Goal: Task Accomplishment & Management: Complete application form

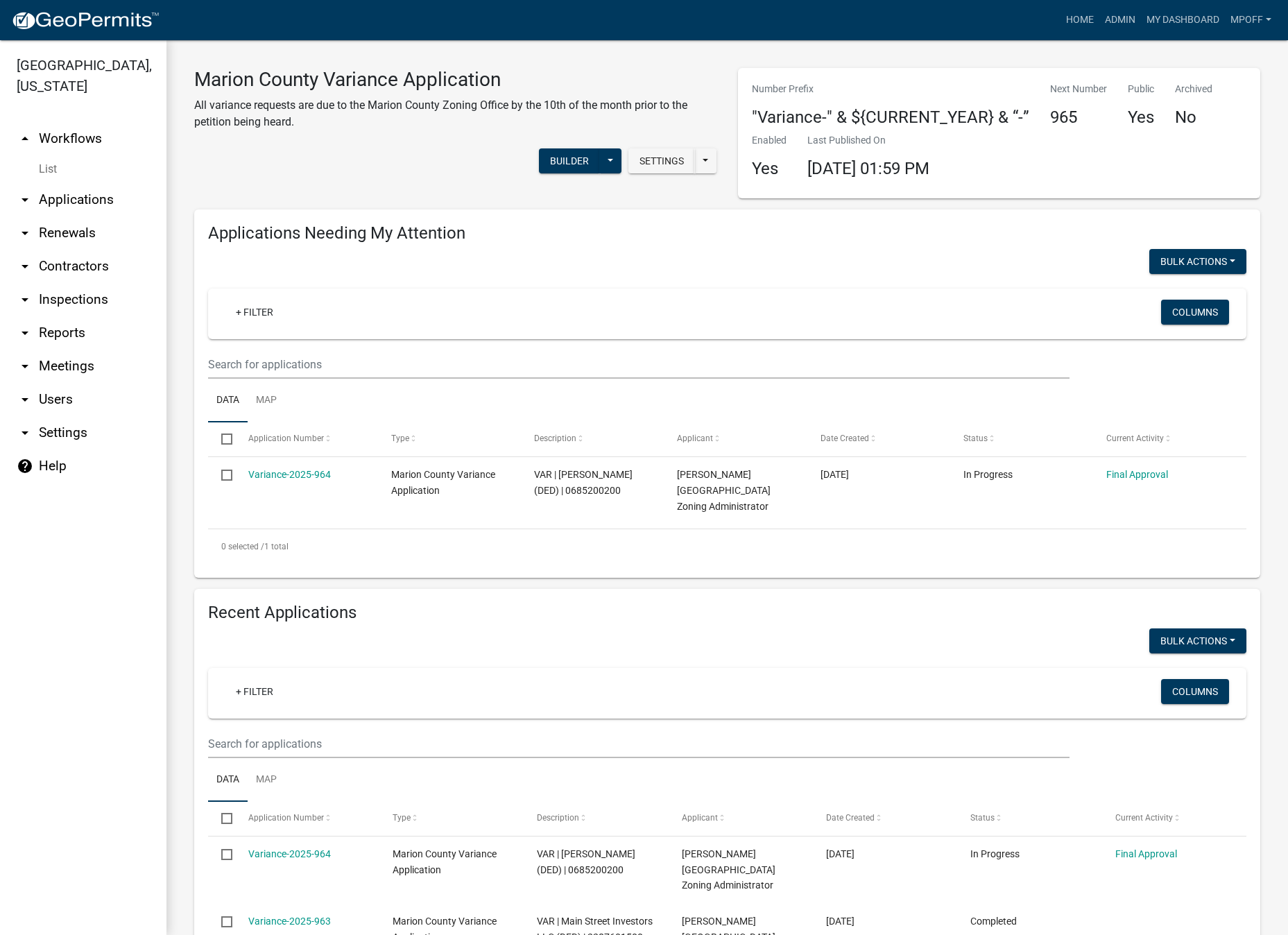
click at [47, 155] on link "List" at bounding box center [83, 168] width 166 height 27
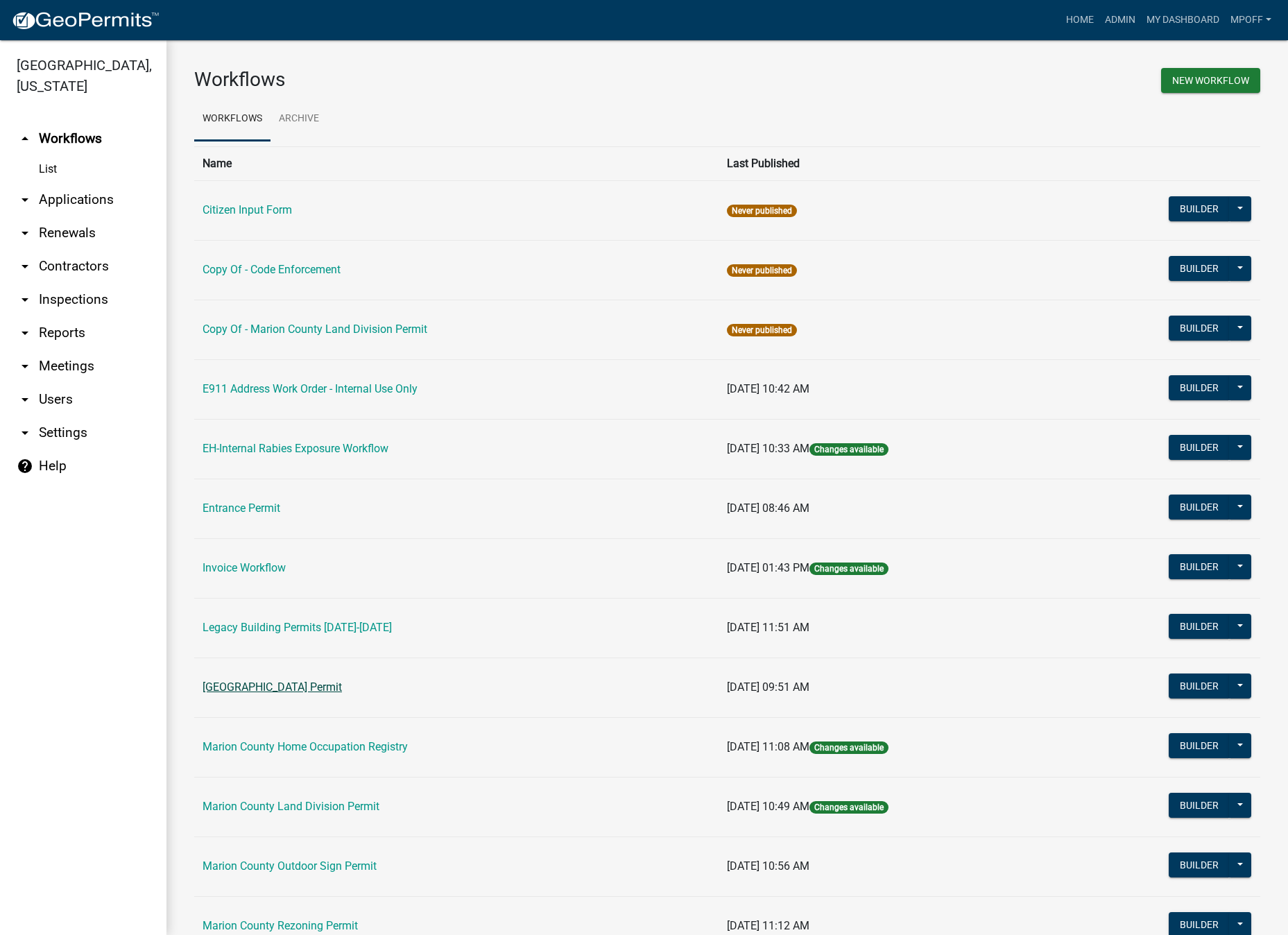
click at [263, 685] on link "[GEOGRAPHIC_DATA] Permit" at bounding box center [272, 687] width 139 height 13
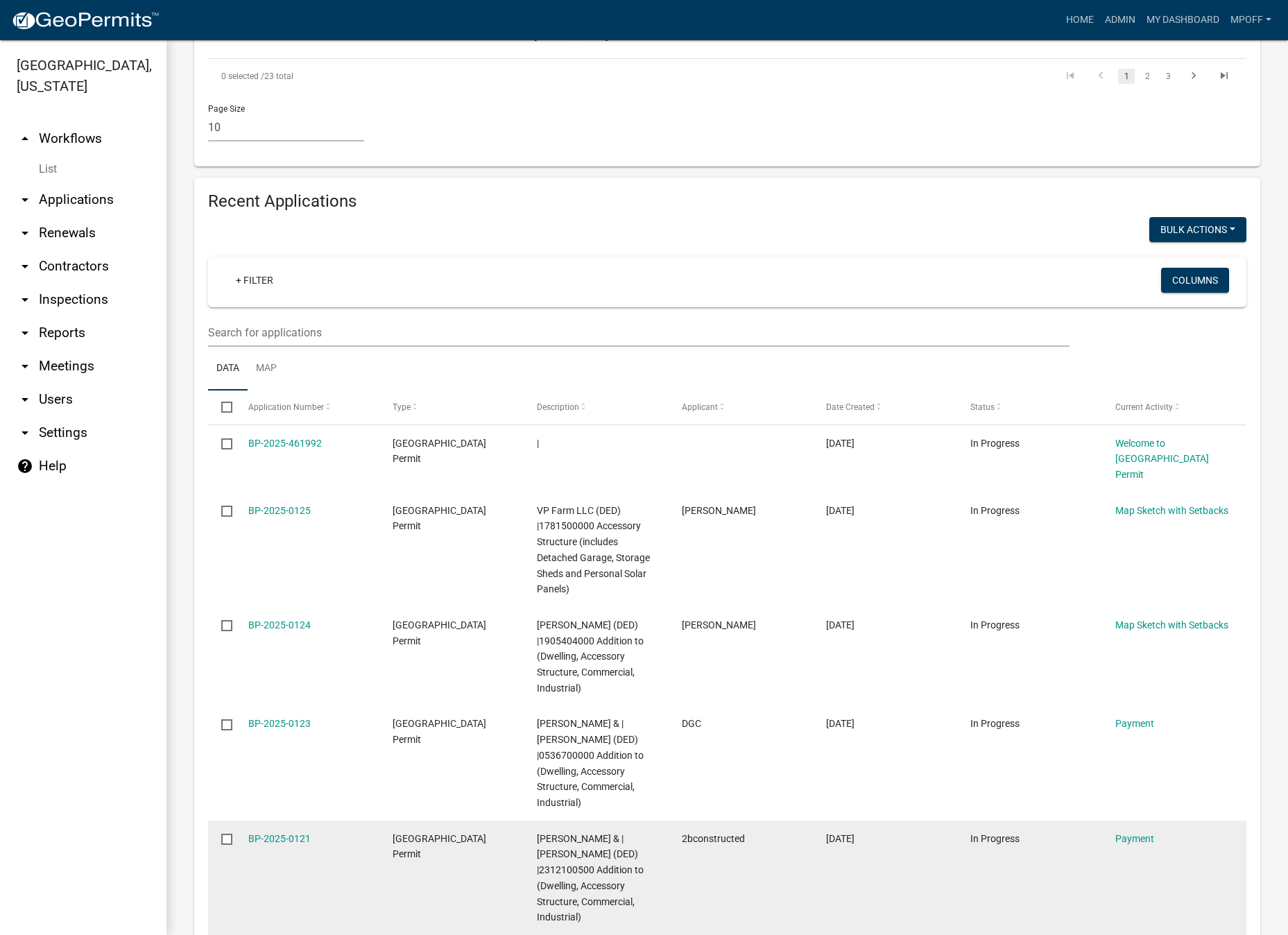
scroll to position [1872, 0]
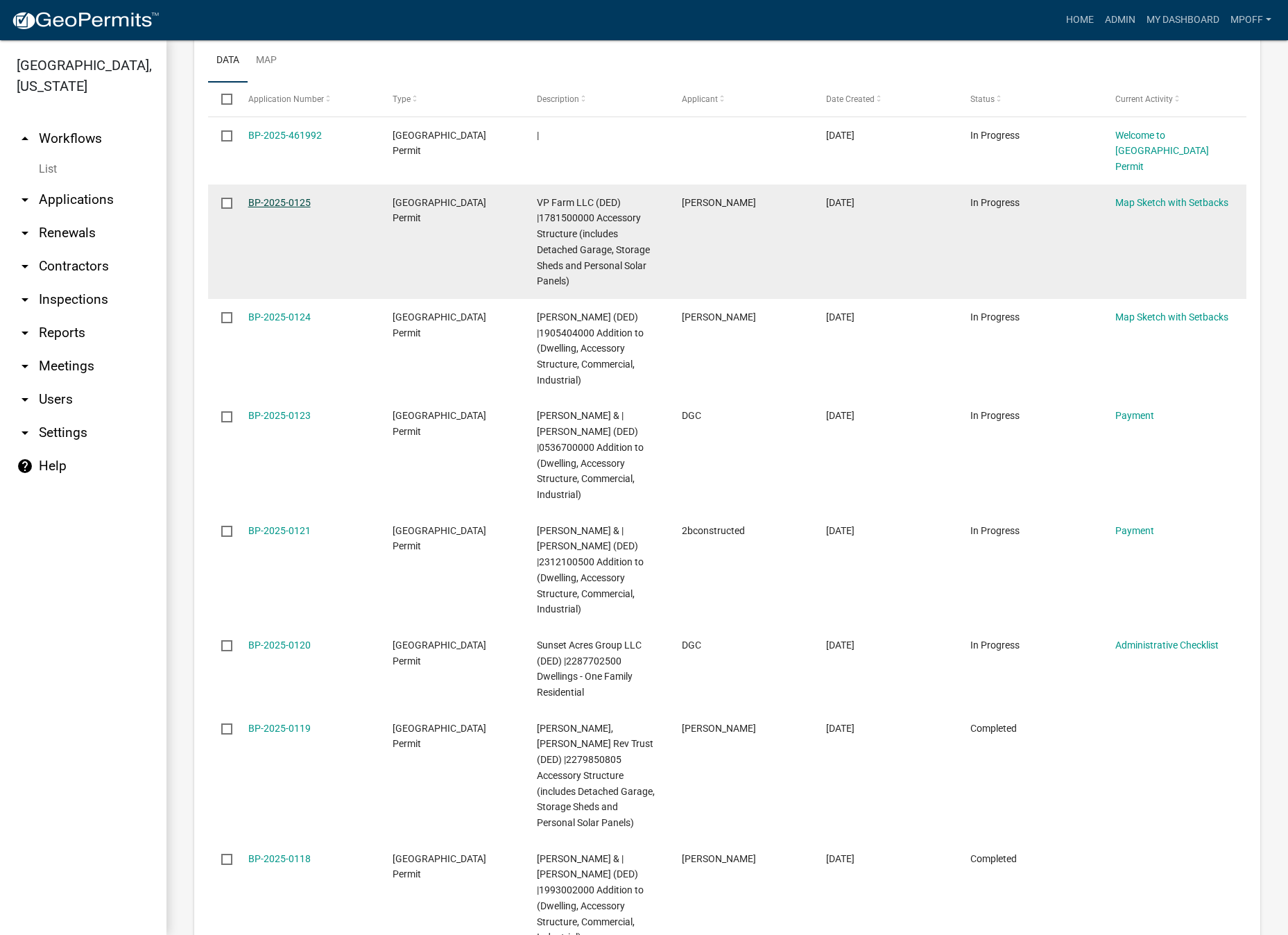
click at [279, 197] on link "BP-2025-0125" at bounding box center [280, 202] width 62 height 11
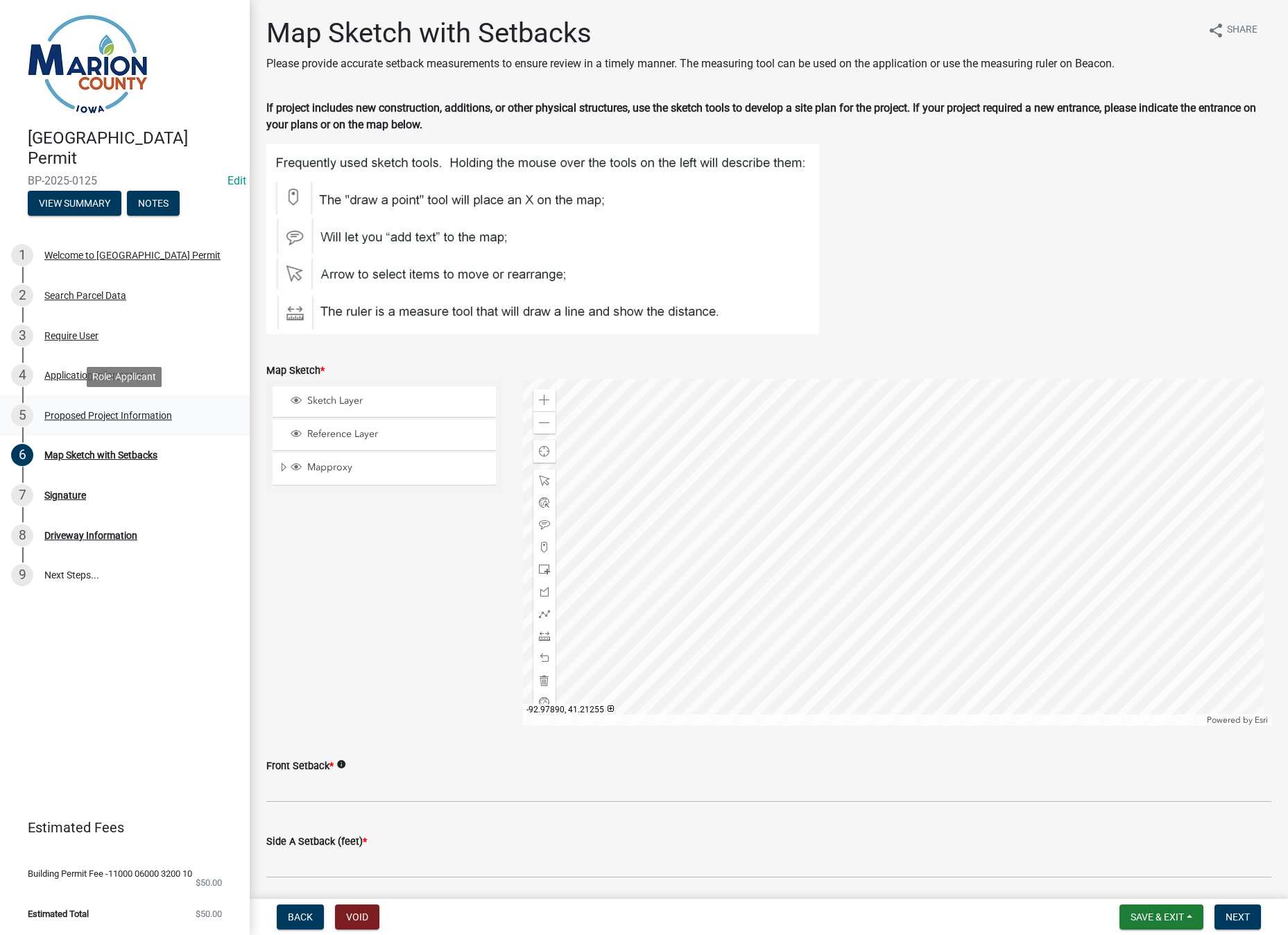
click at [75, 408] on div "5 Proposed Project Information" at bounding box center [119, 416] width 217 height 22
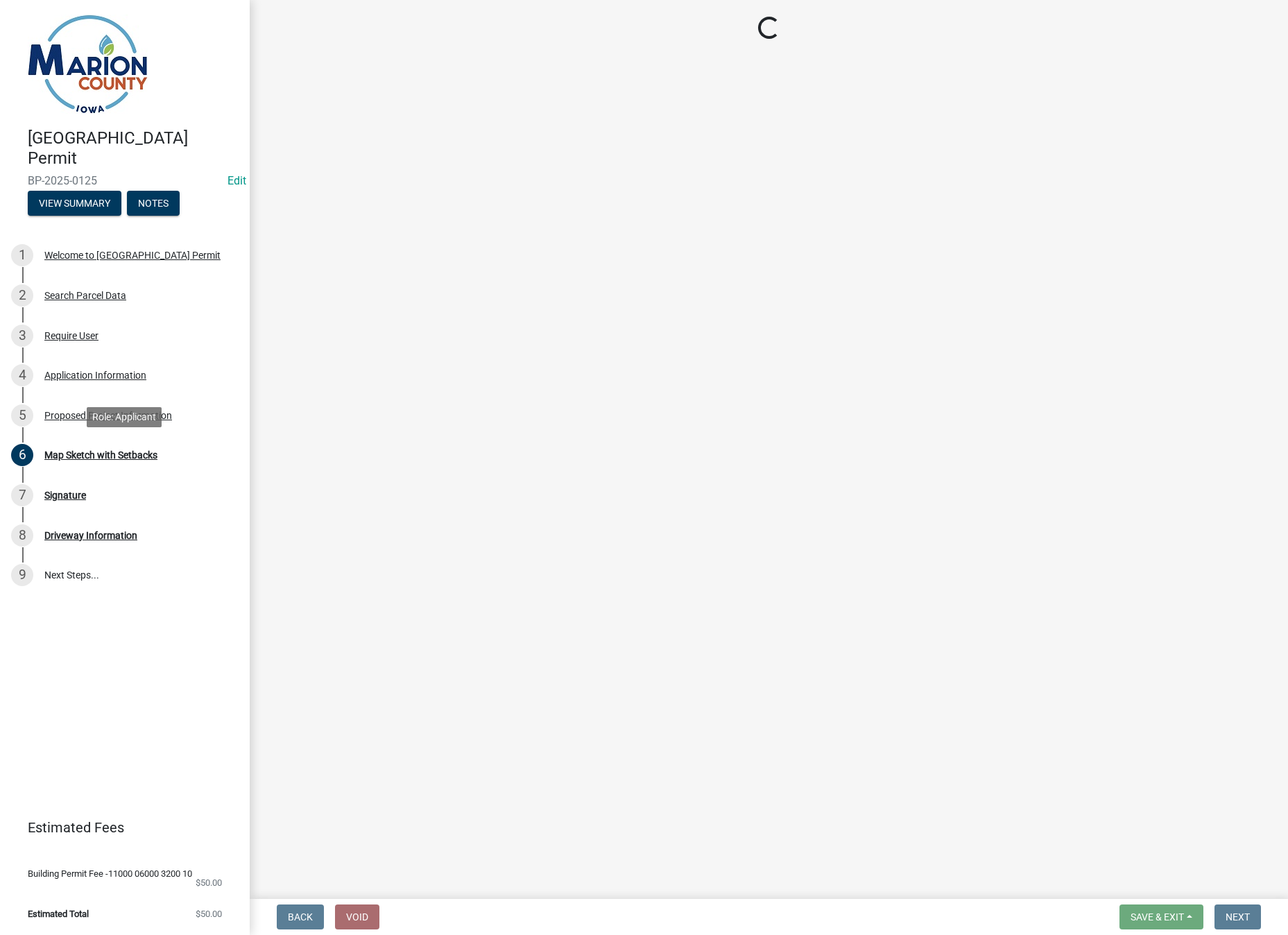
select select "9509a58f-562c-4d9e-8ce4-4edbe22563f5"
select select "7ee9b347-9d60-4880-bc15-13e3f262939b"
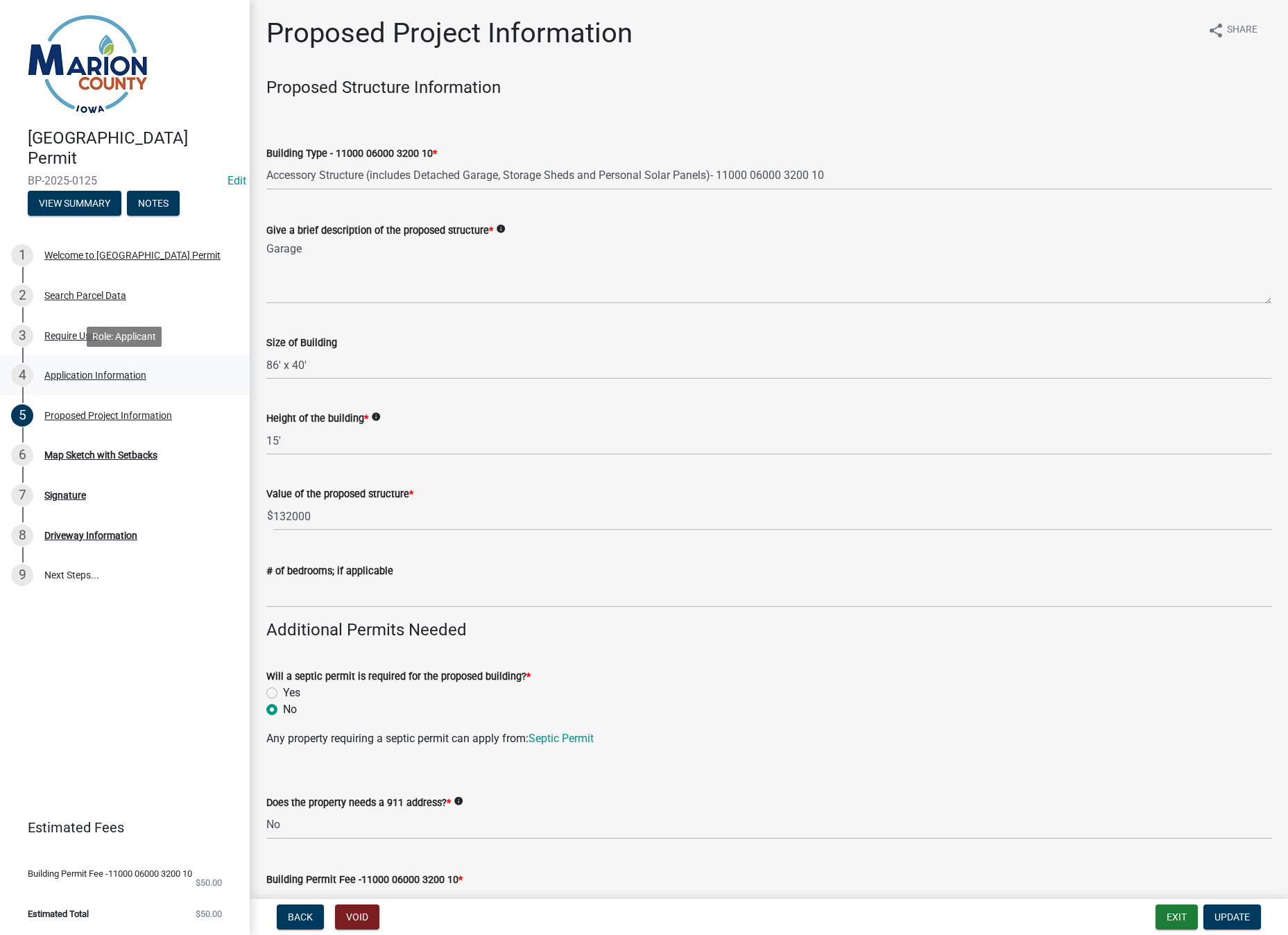
click at [101, 367] on div "4 Application Information" at bounding box center [119, 375] width 217 height 22
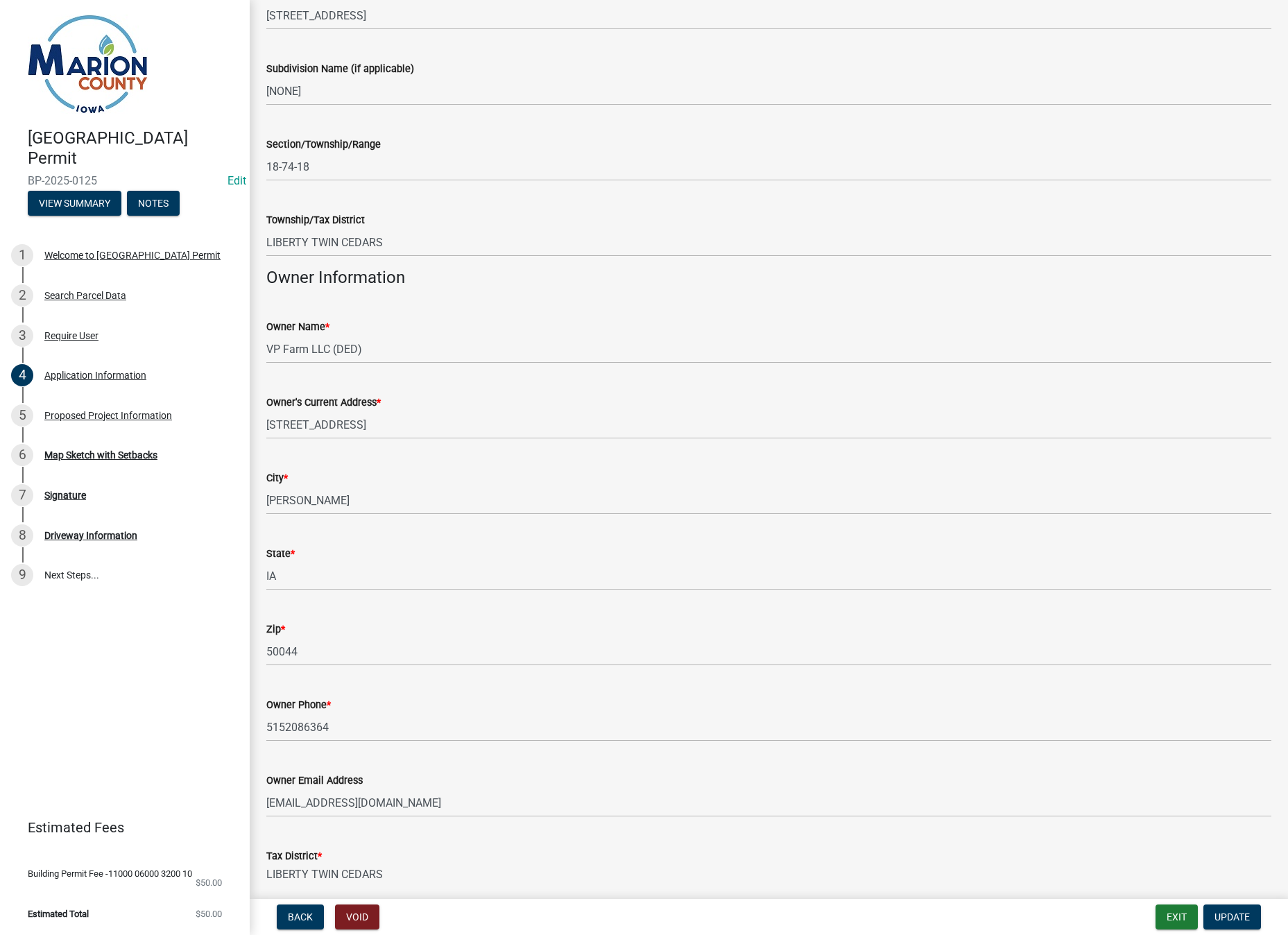
scroll to position [416, 0]
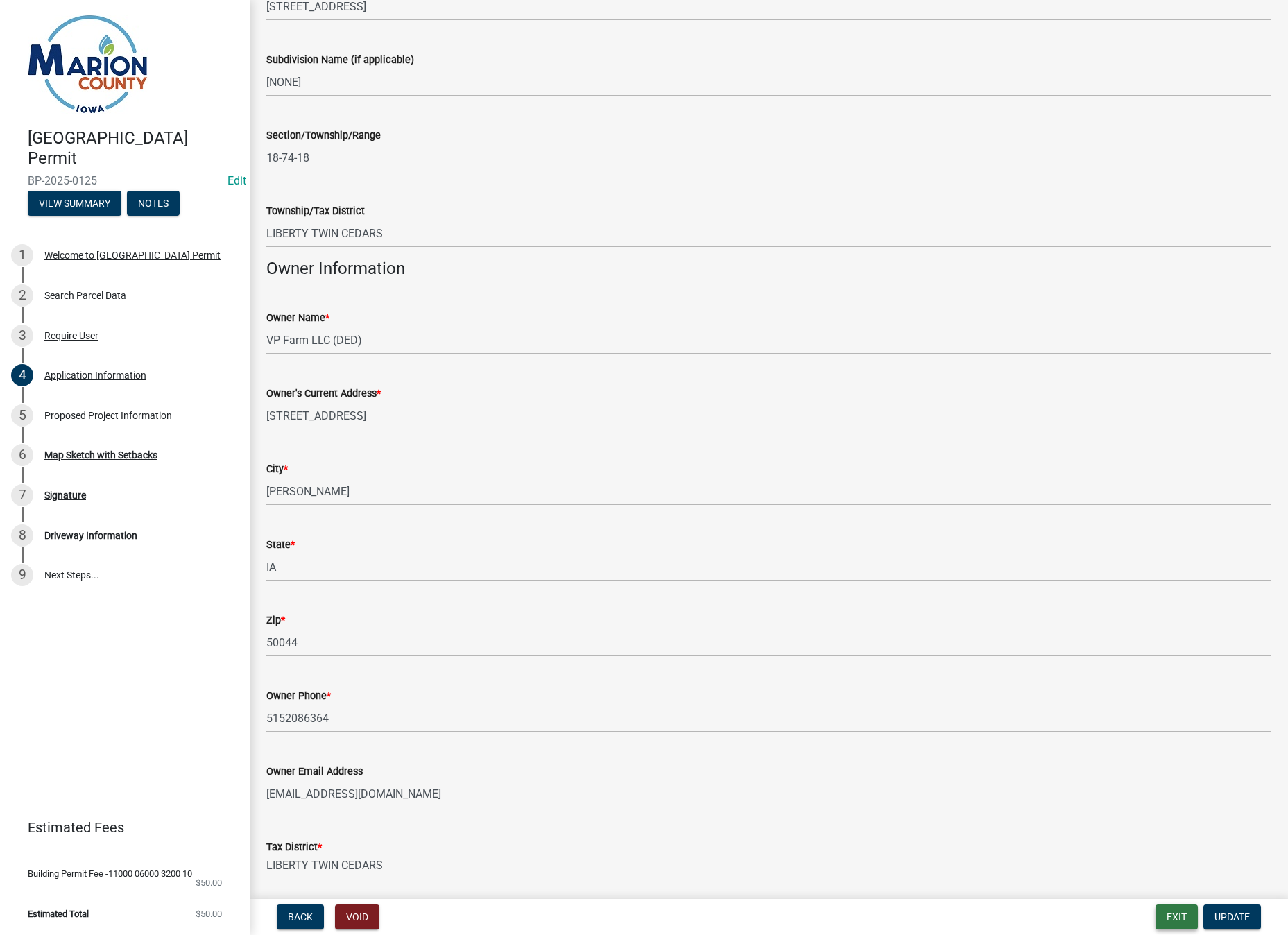
click at [1171, 908] on button "Exit" at bounding box center [1176, 917] width 42 height 25
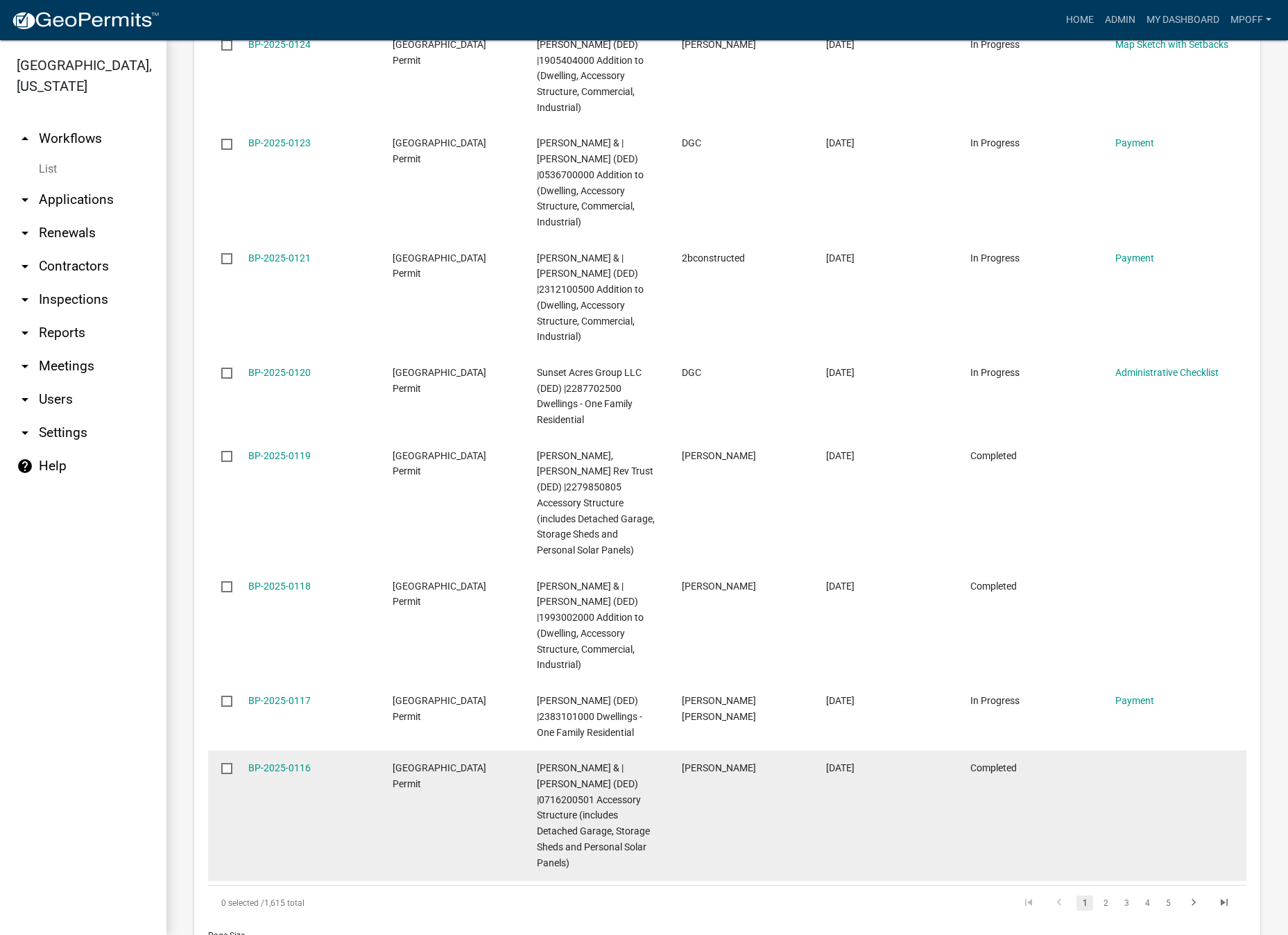
scroll to position [2152, 0]
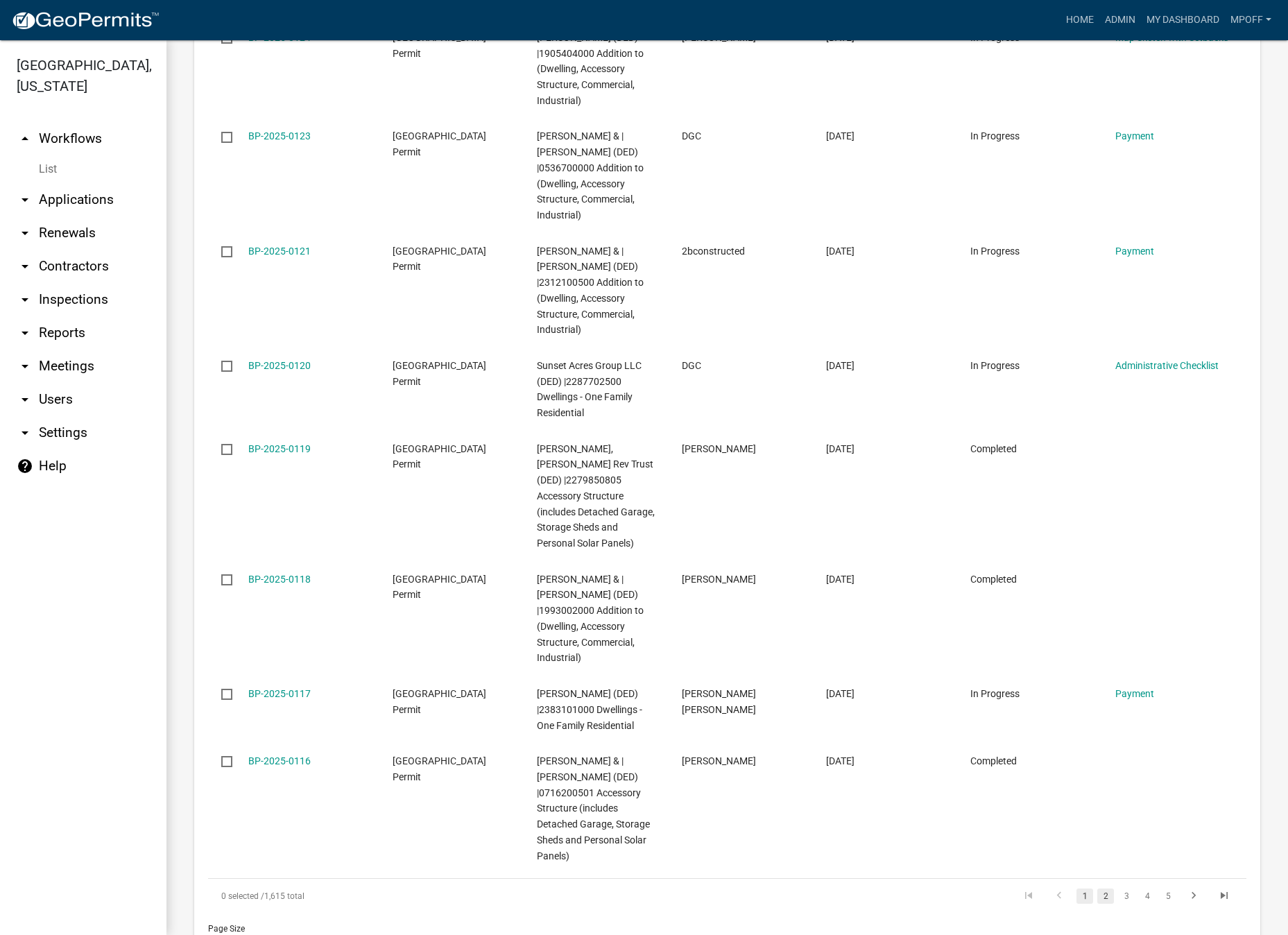
click at [1097, 888] on link "2" at bounding box center [1105, 896] width 16 height 16
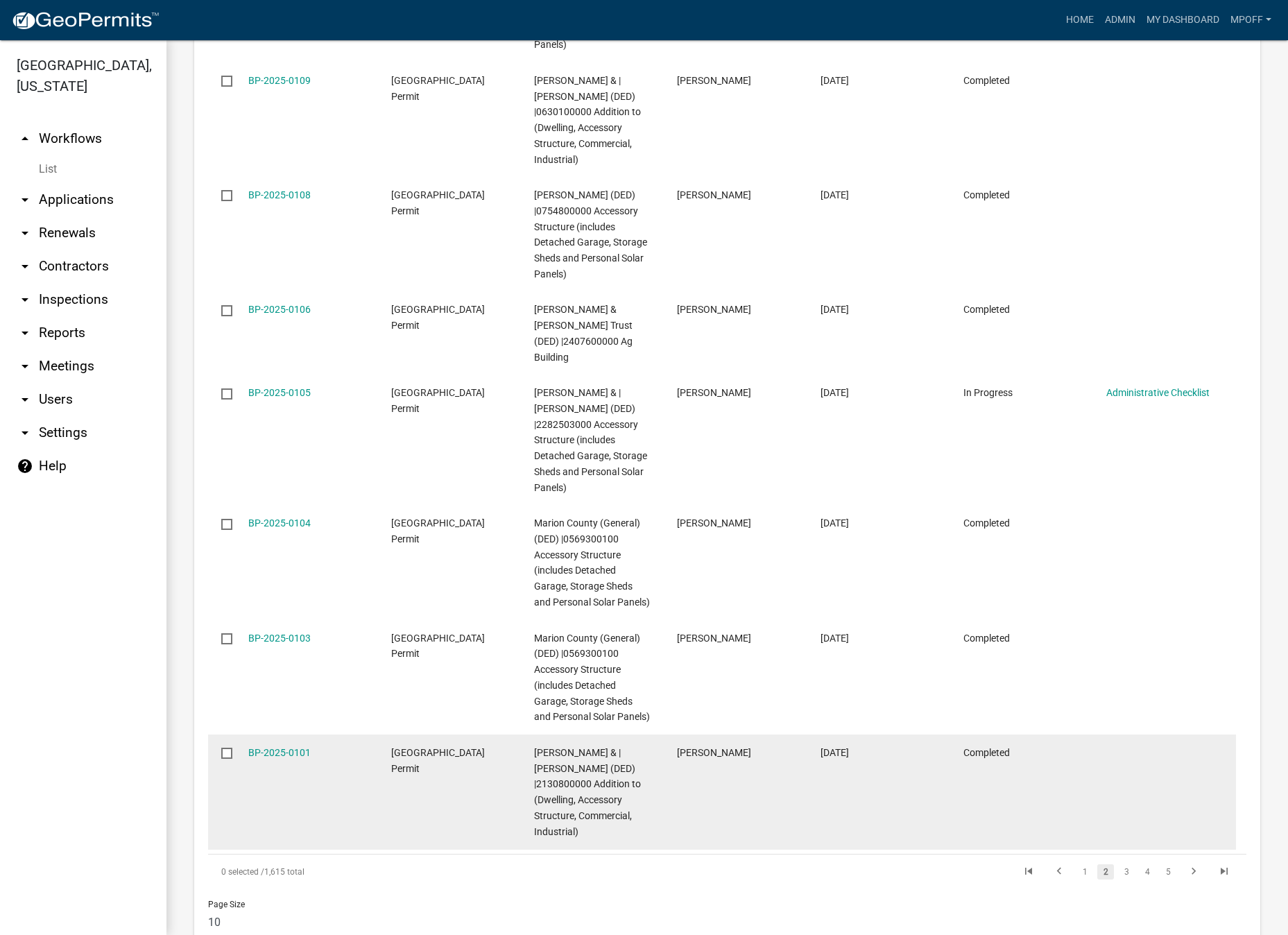
scroll to position [2183, 0]
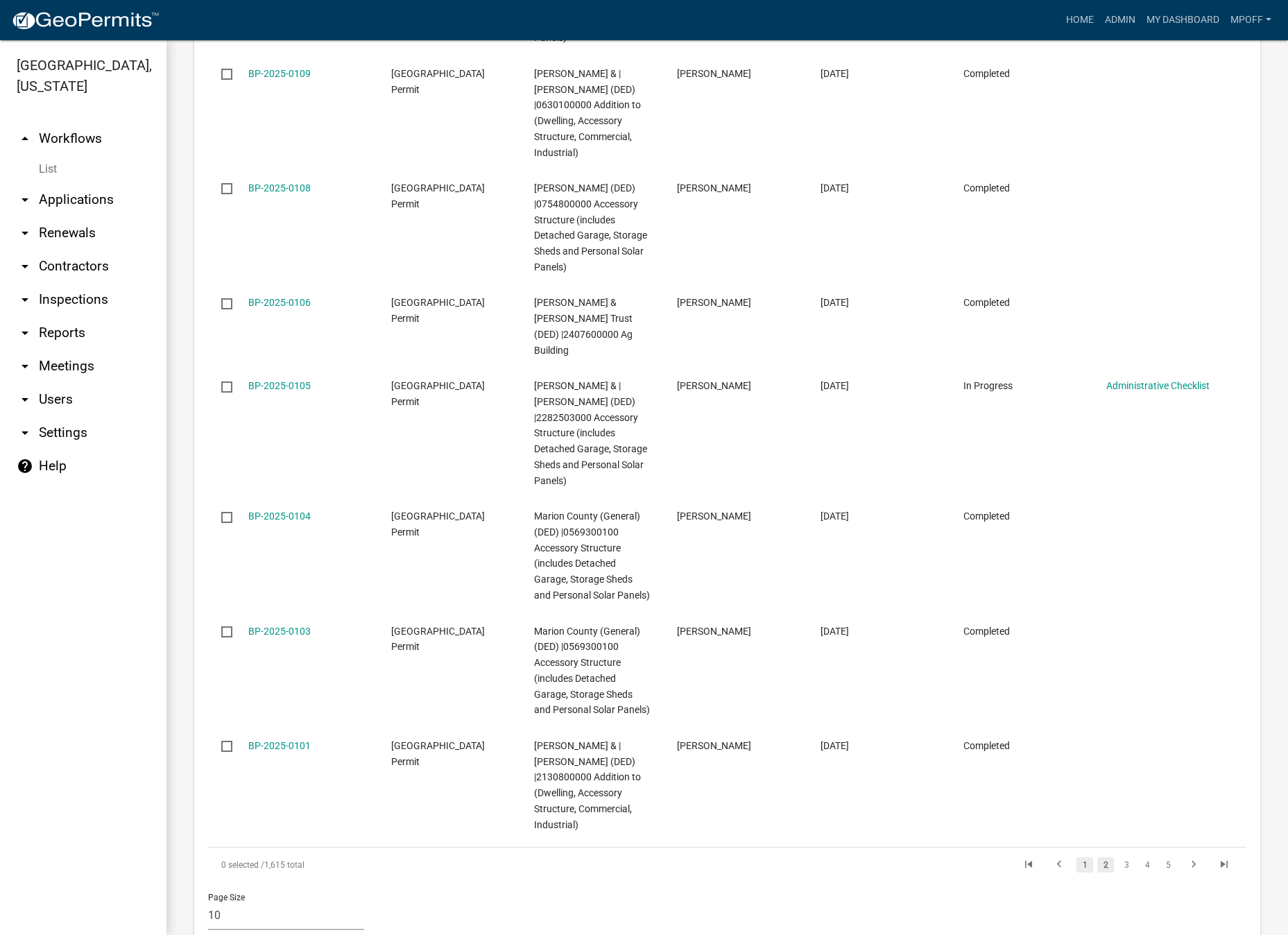
click at [1077, 857] on link "1" at bounding box center [1085, 865] width 16 height 16
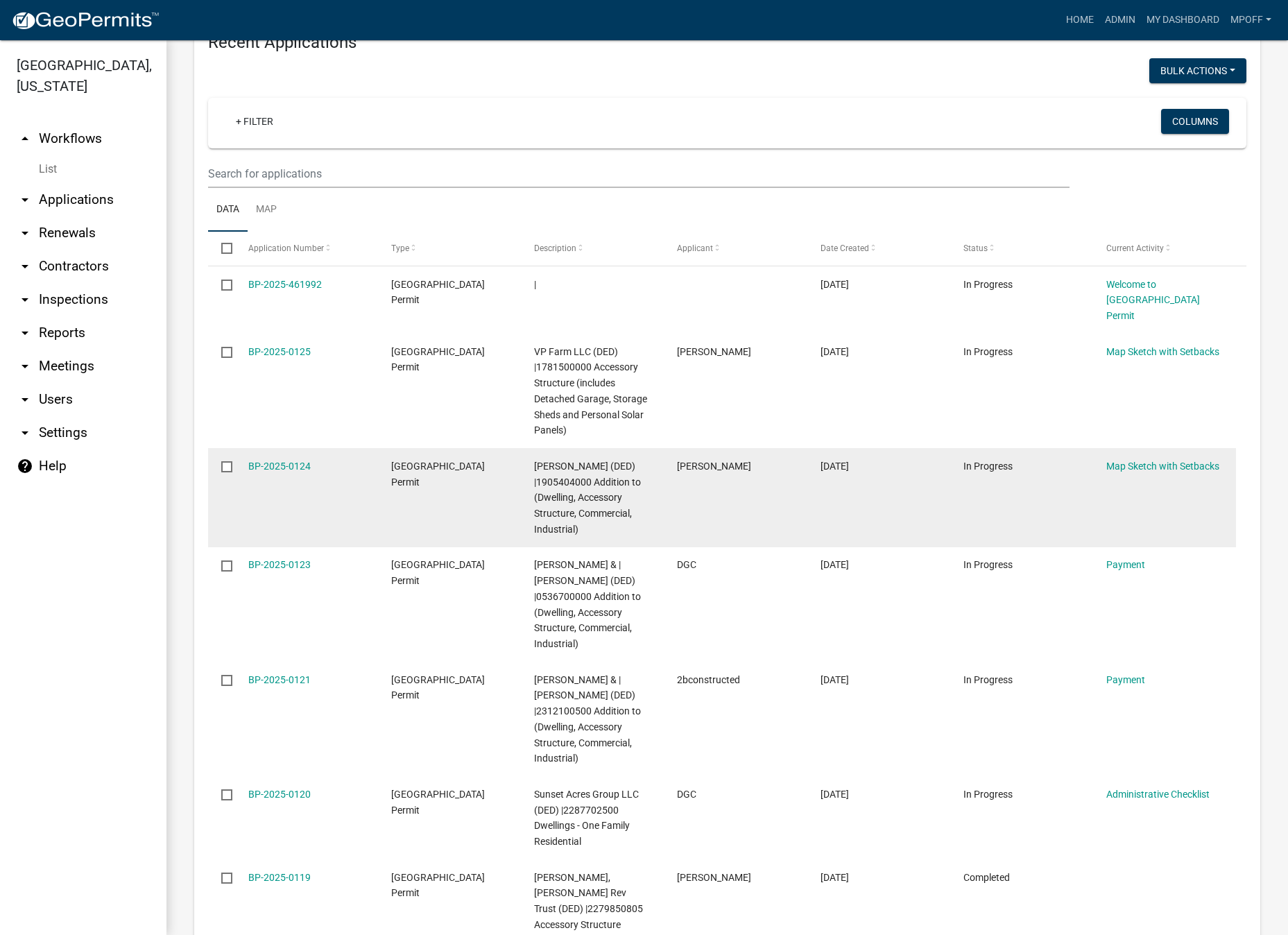
scroll to position [1597, 0]
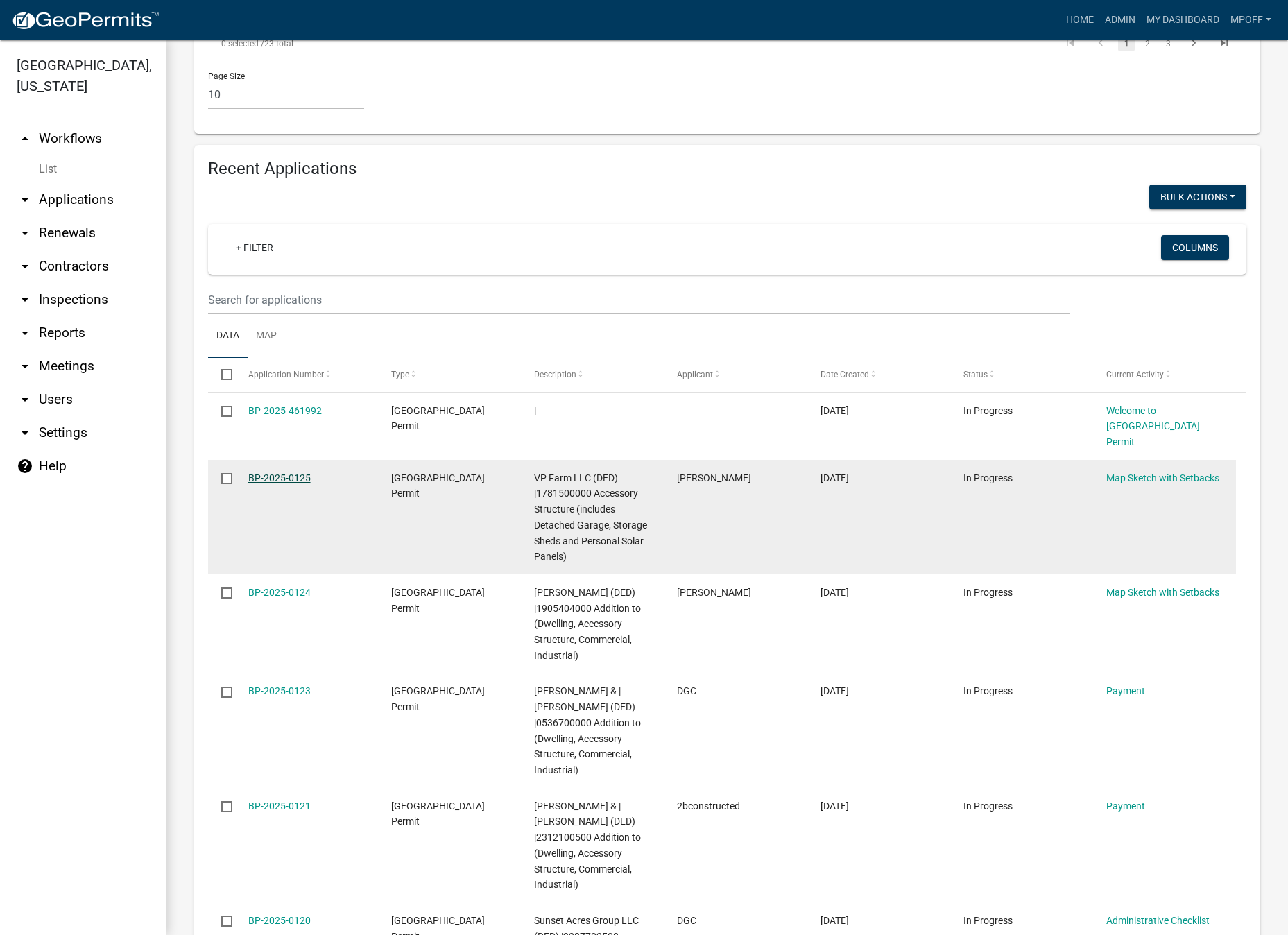
click at [281, 472] on link "BP-2025-0125" at bounding box center [280, 477] width 62 height 11
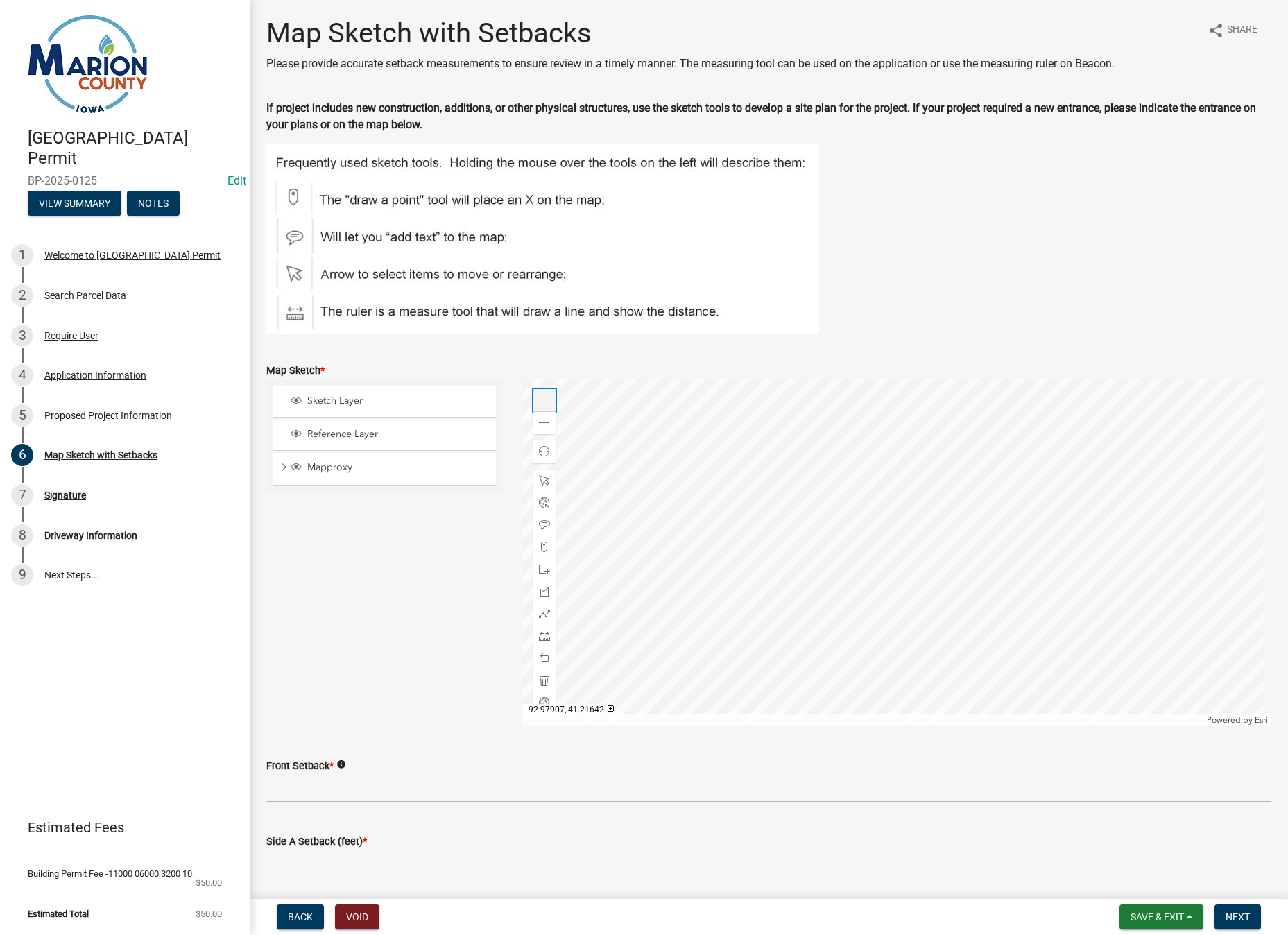
click at [546, 398] on span at bounding box center [544, 400] width 11 height 11
click at [927, 593] on div at bounding box center [897, 551] width 748 height 347
click at [539, 397] on span at bounding box center [544, 400] width 11 height 11
click at [959, 607] on div at bounding box center [897, 551] width 748 height 347
click at [840, 495] on div at bounding box center [897, 551] width 748 height 347
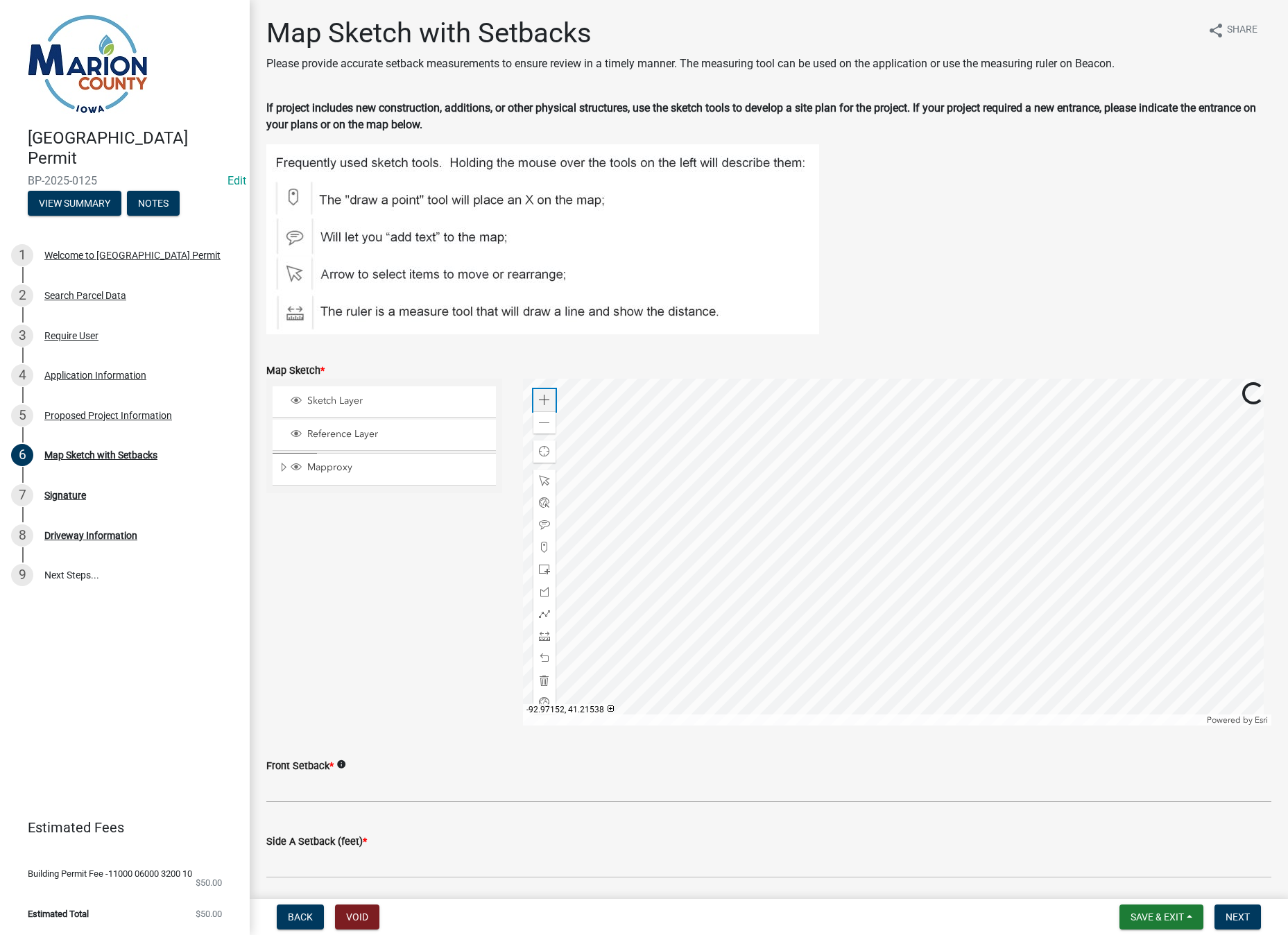
click at [540, 398] on span at bounding box center [544, 400] width 11 height 11
click at [1013, 617] on div at bounding box center [897, 551] width 748 height 347
click at [539, 397] on span at bounding box center [544, 400] width 11 height 11
click at [1055, 654] on div at bounding box center [897, 551] width 748 height 347
click at [540, 481] on span at bounding box center [544, 480] width 11 height 11
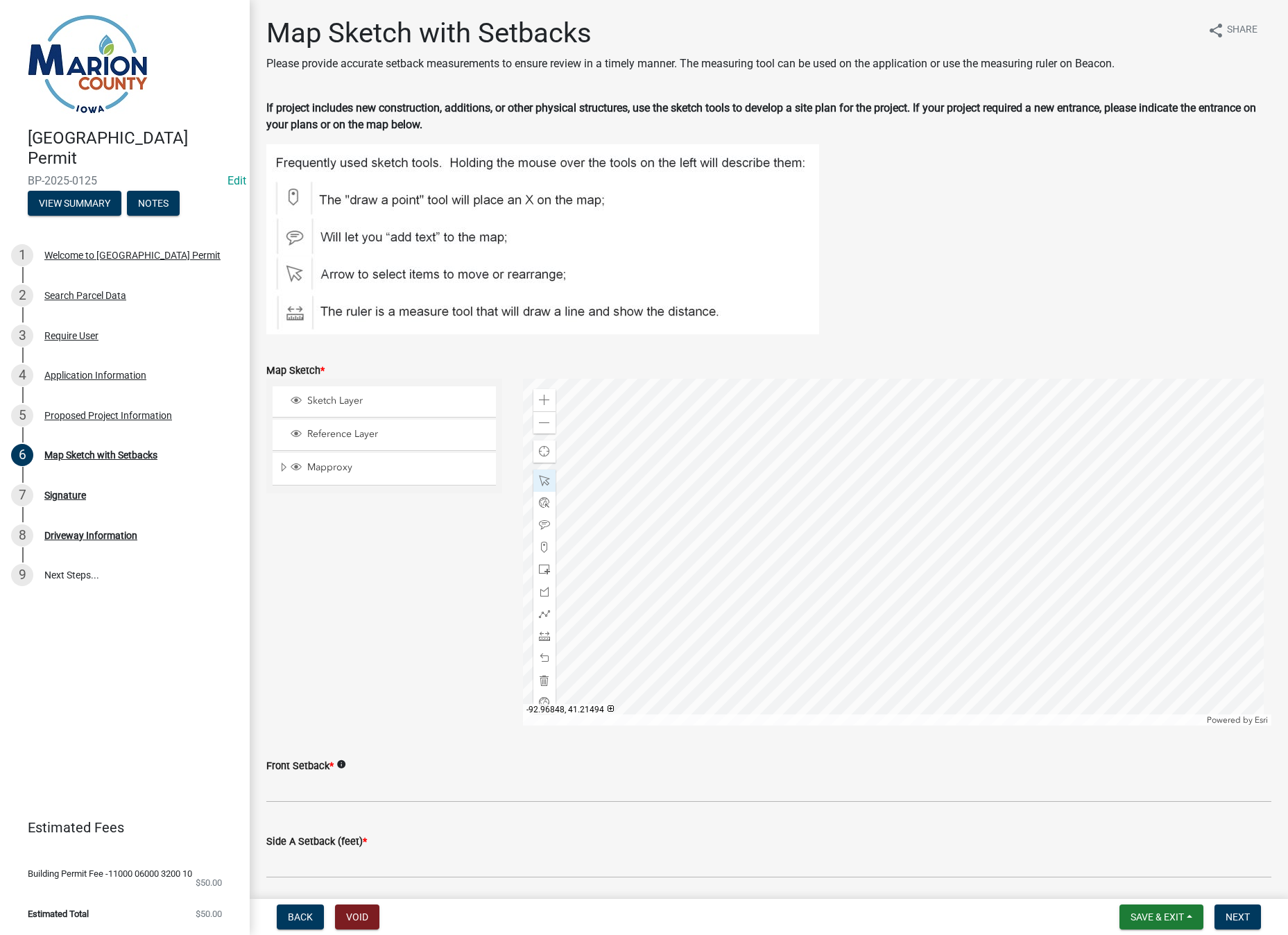
click at [956, 545] on div at bounding box center [897, 551] width 748 height 347
click at [1008, 607] on div at bounding box center [897, 551] width 748 height 347
click at [542, 613] on span at bounding box center [544, 614] width 11 height 11
click at [821, 541] on div at bounding box center [897, 551] width 748 height 347
click at [904, 695] on div at bounding box center [897, 551] width 748 height 347
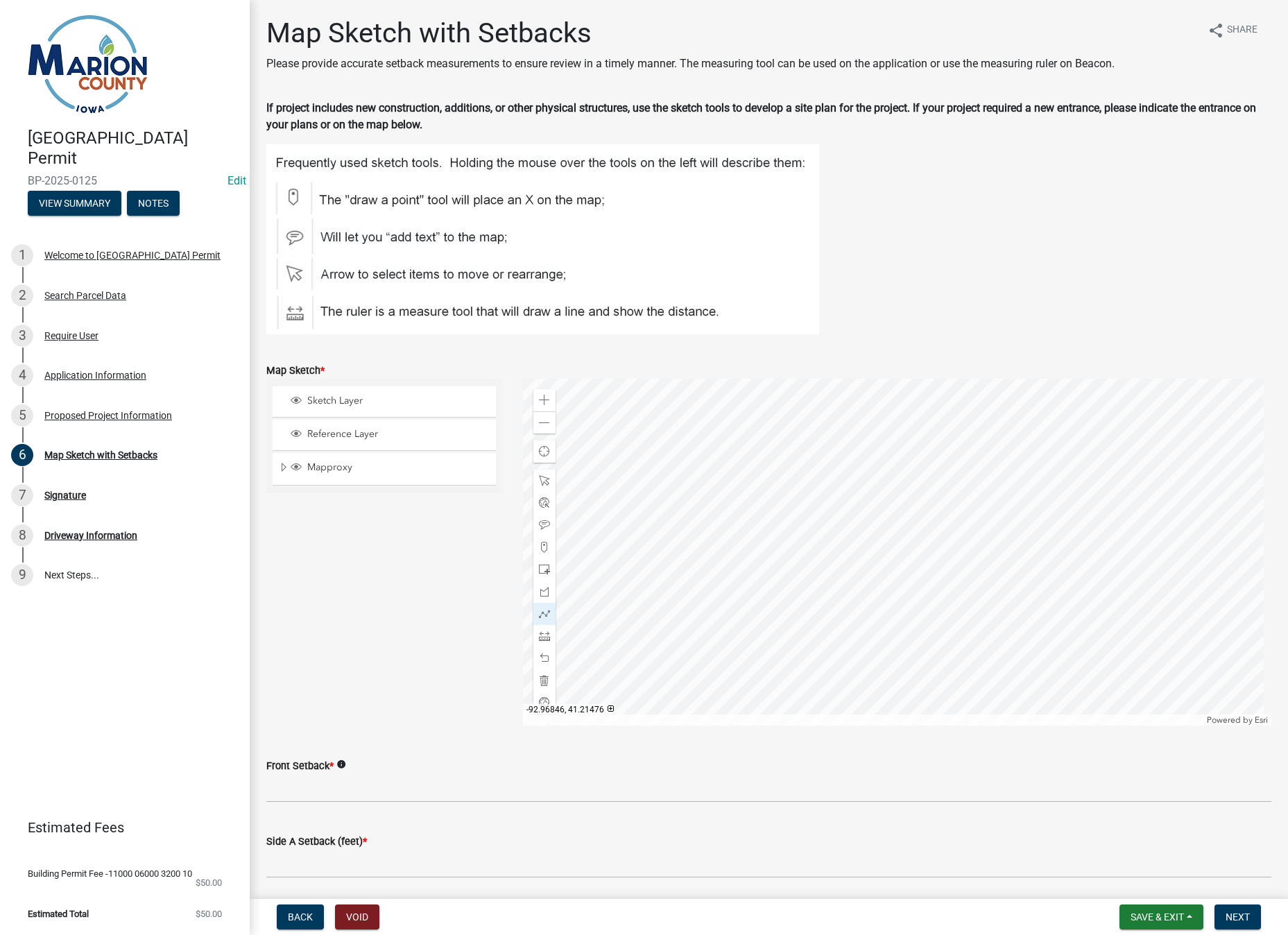
click at [959, 655] on div at bounding box center [897, 551] width 748 height 347
click at [959, 660] on div at bounding box center [897, 551] width 748 height 347
click at [875, 512] on div at bounding box center [897, 551] width 748 height 347
click at [820, 542] on div at bounding box center [897, 551] width 748 height 347
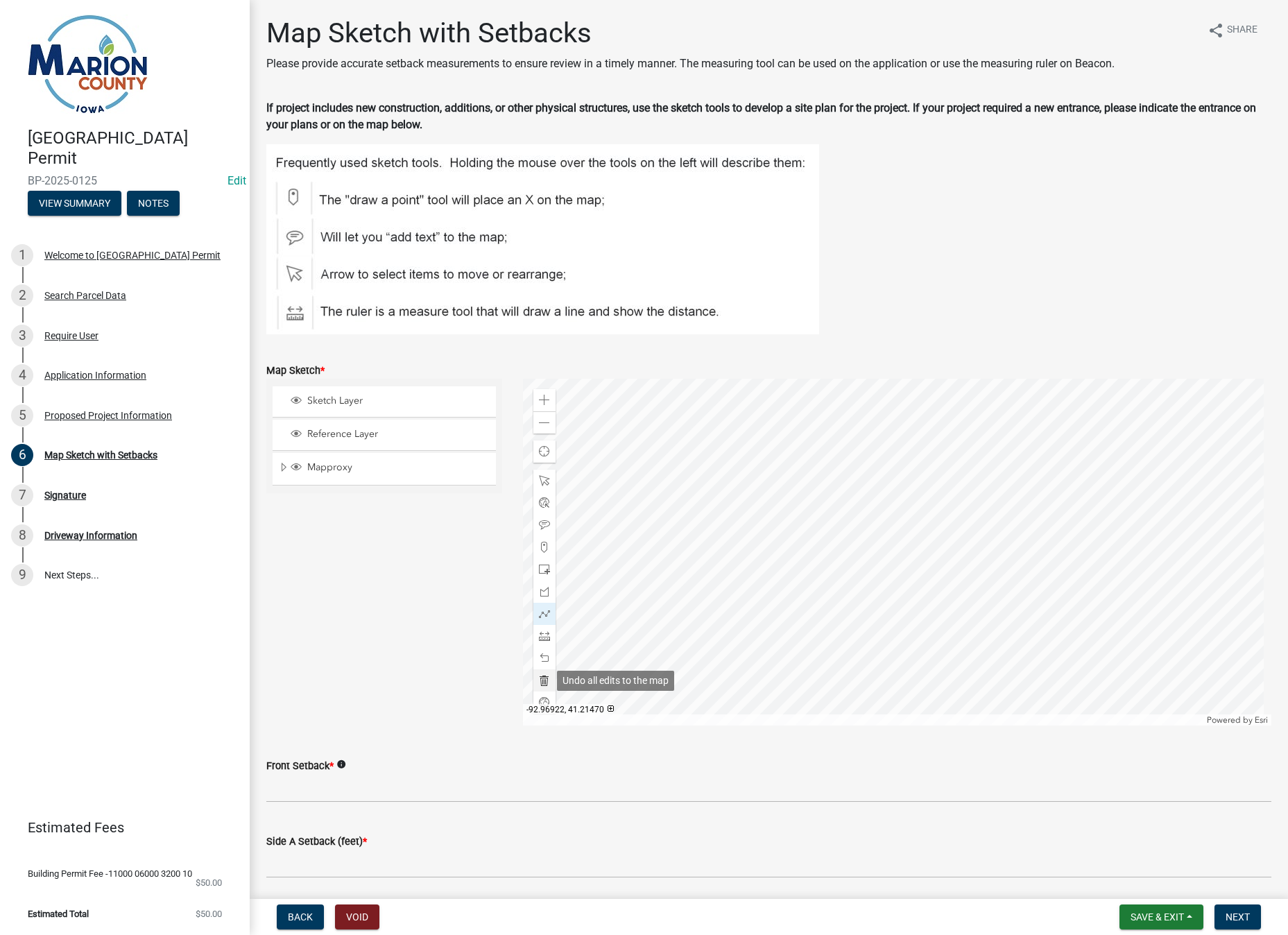
click at [543, 680] on span at bounding box center [544, 680] width 11 height 11
click at [1176, 916] on span "Save & Exit" at bounding box center [1157, 916] width 53 height 11
click at [1144, 888] on button "Save & Exit" at bounding box center [1148, 881] width 111 height 33
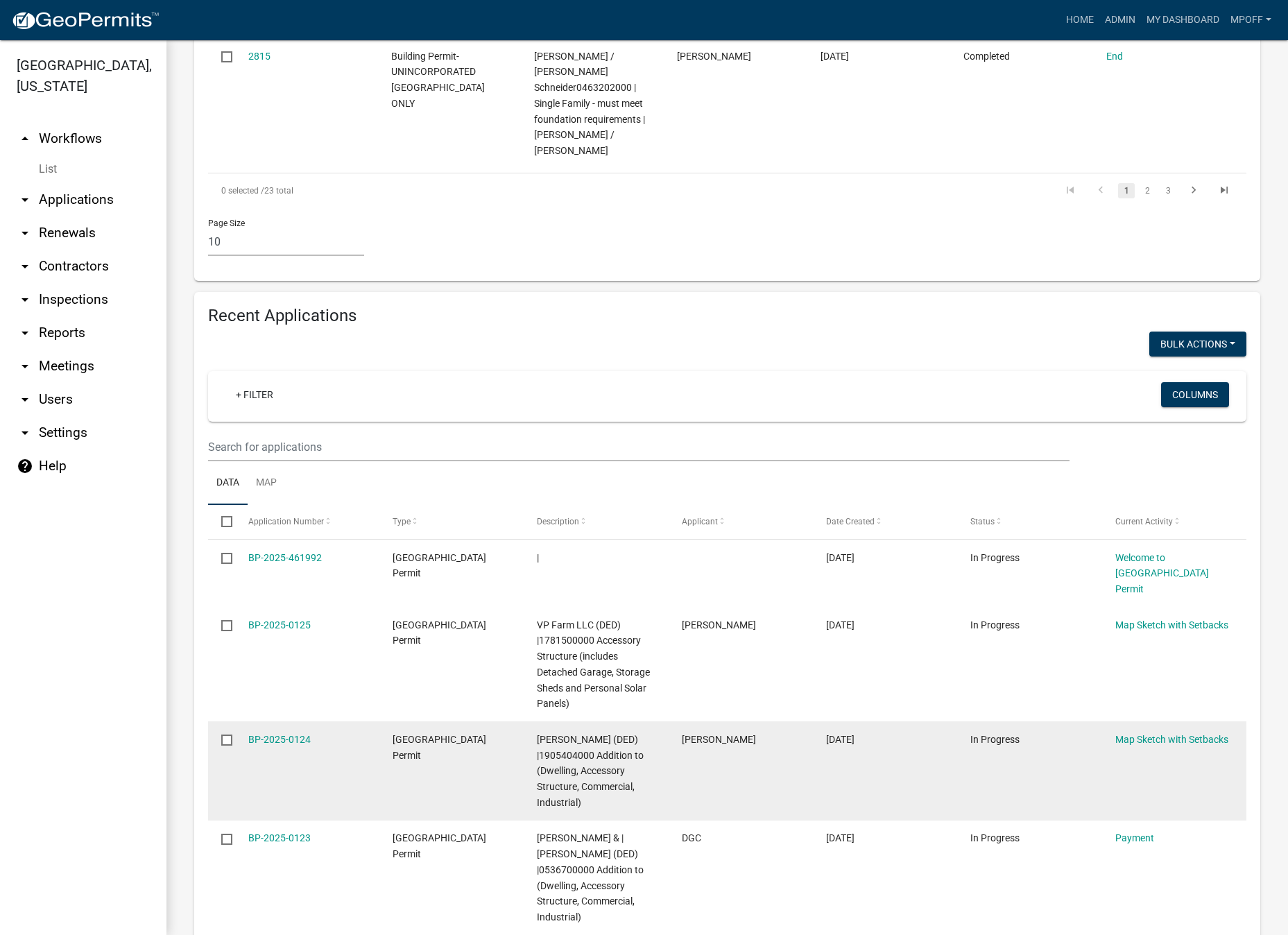
scroll to position [1457, 0]
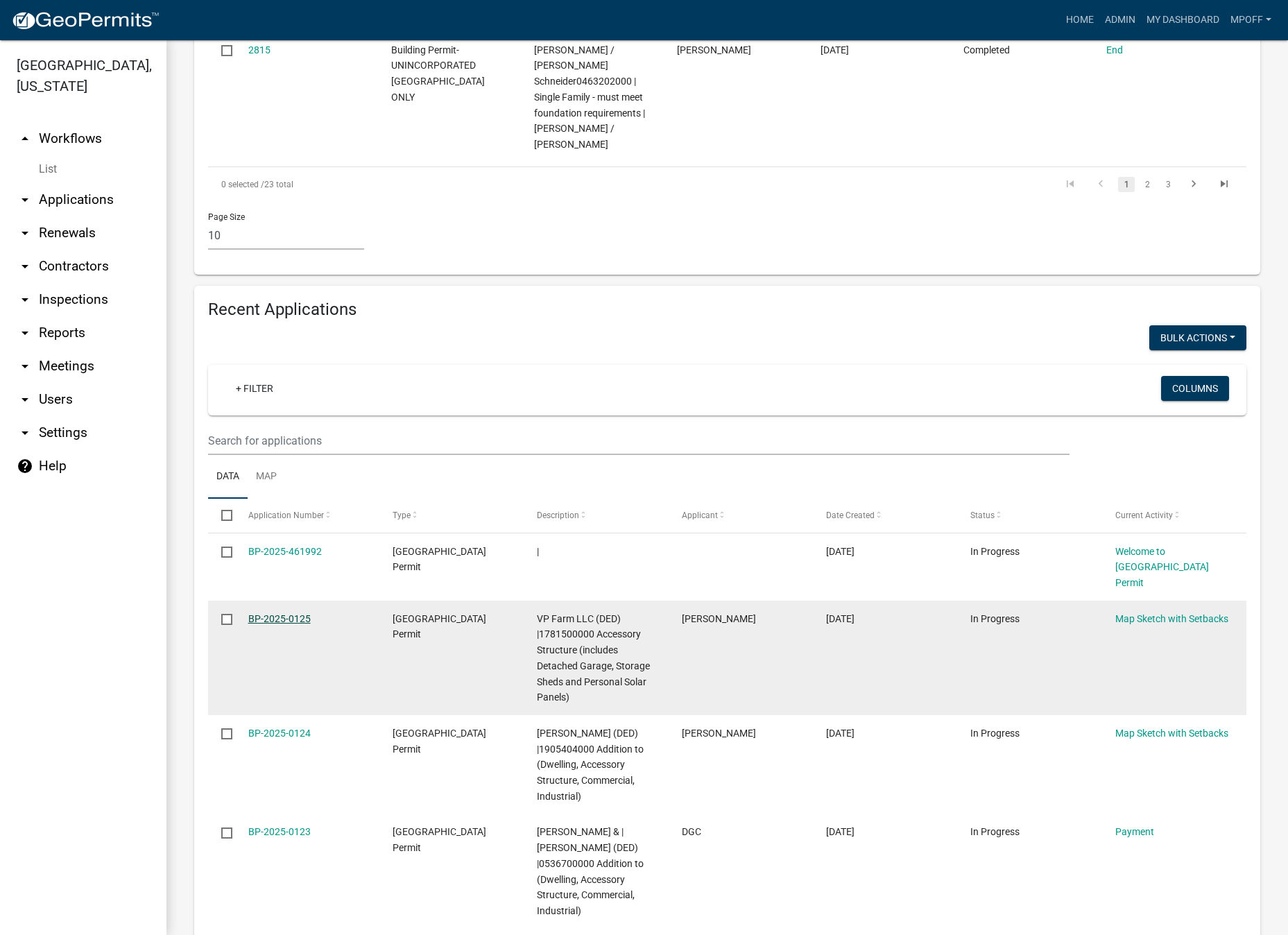
click at [289, 613] on link "BP-2025-0125" at bounding box center [280, 618] width 62 height 11
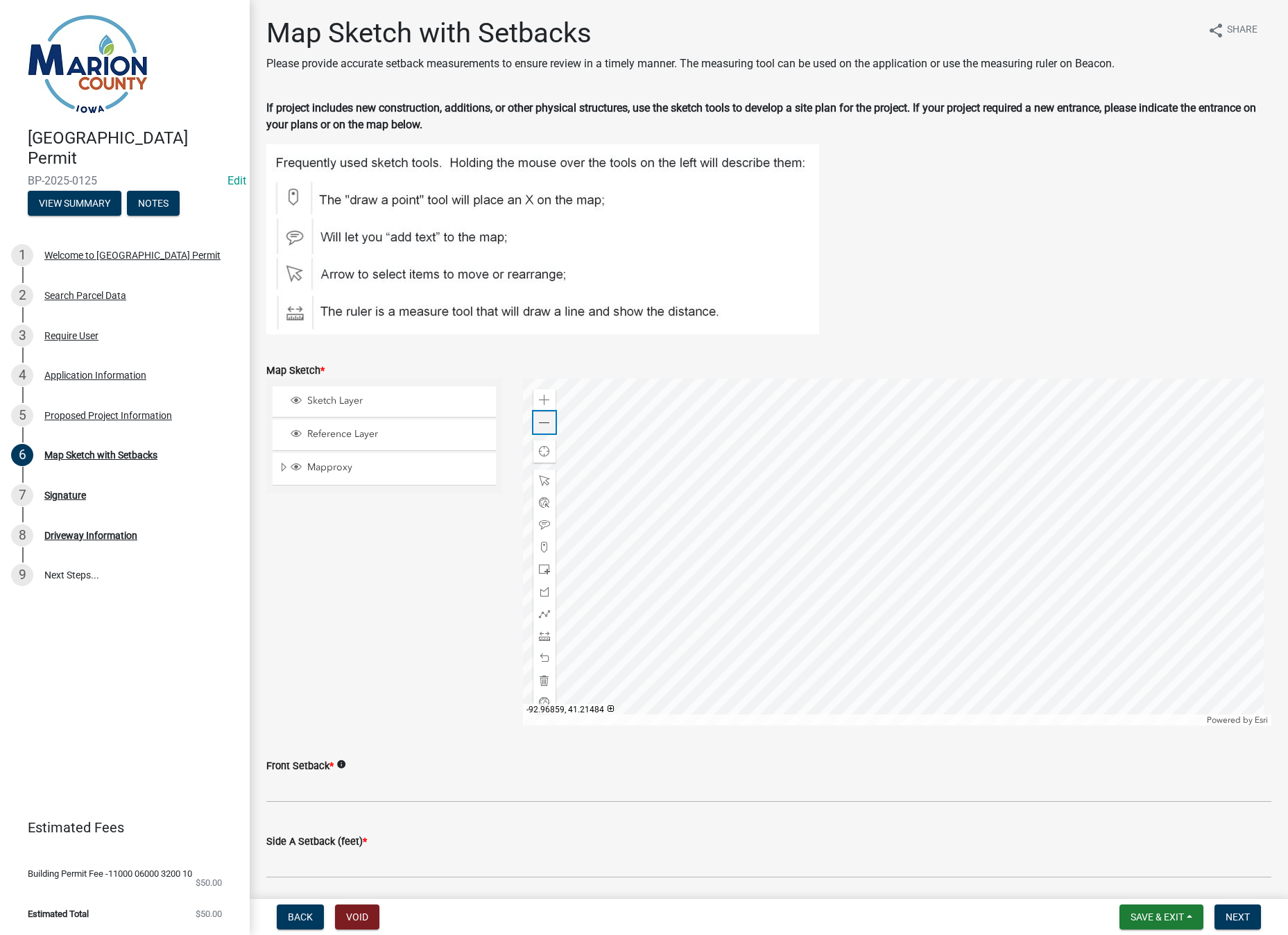
click at [547, 429] on div "Zoom out" at bounding box center [545, 422] width 22 height 22
click at [539, 424] on span at bounding box center [544, 423] width 11 height 11
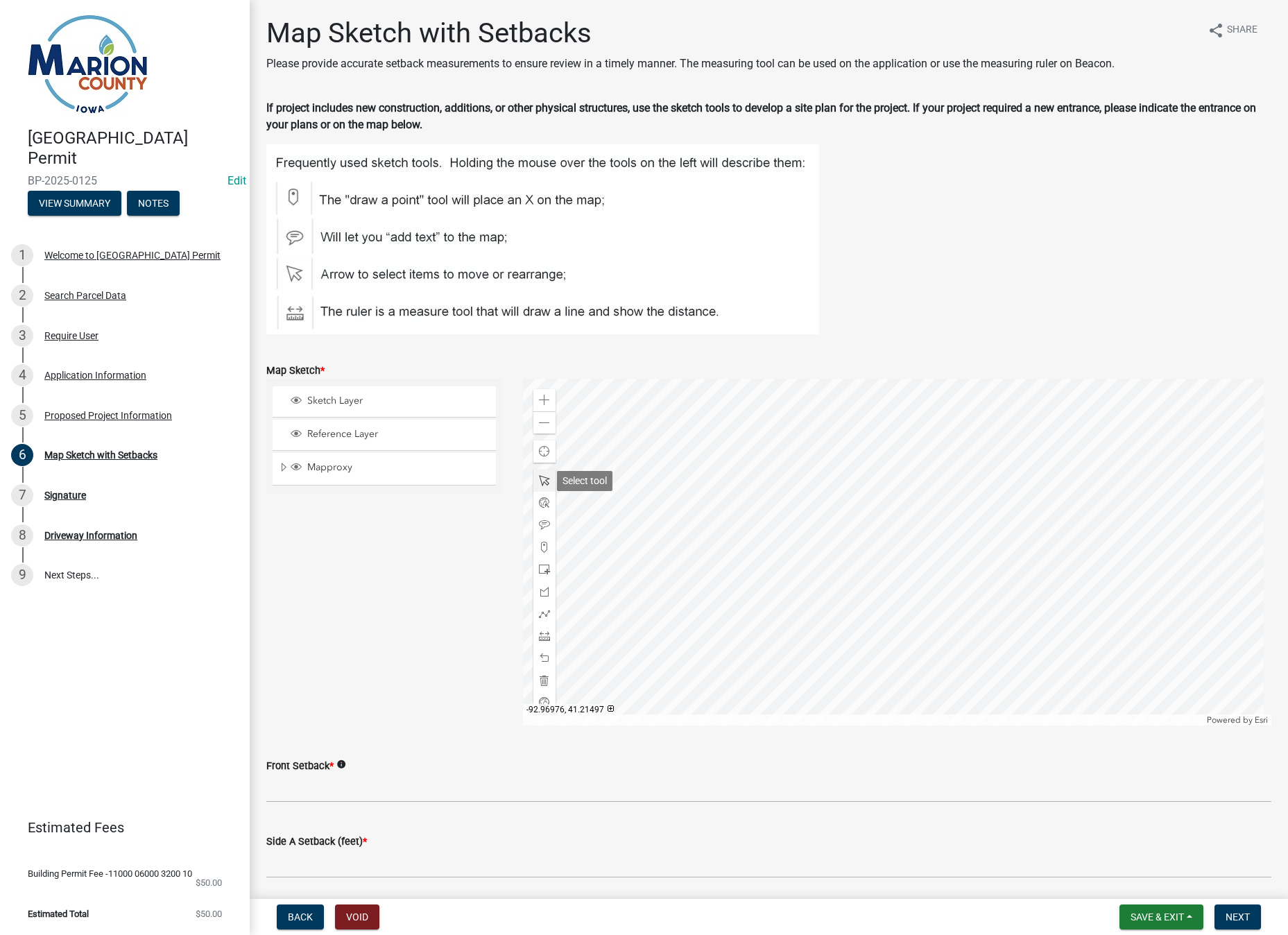
click at [541, 479] on span at bounding box center [544, 480] width 11 height 11
click at [878, 533] on div at bounding box center [897, 551] width 748 height 347
click at [545, 638] on span at bounding box center [544, 636] width 11 height 11
click at [867, 555] on div at bounding box center [897, 551] width 748 height 347
click at [863, 424] on div at bounding box center [897, 551] width 748 height 347
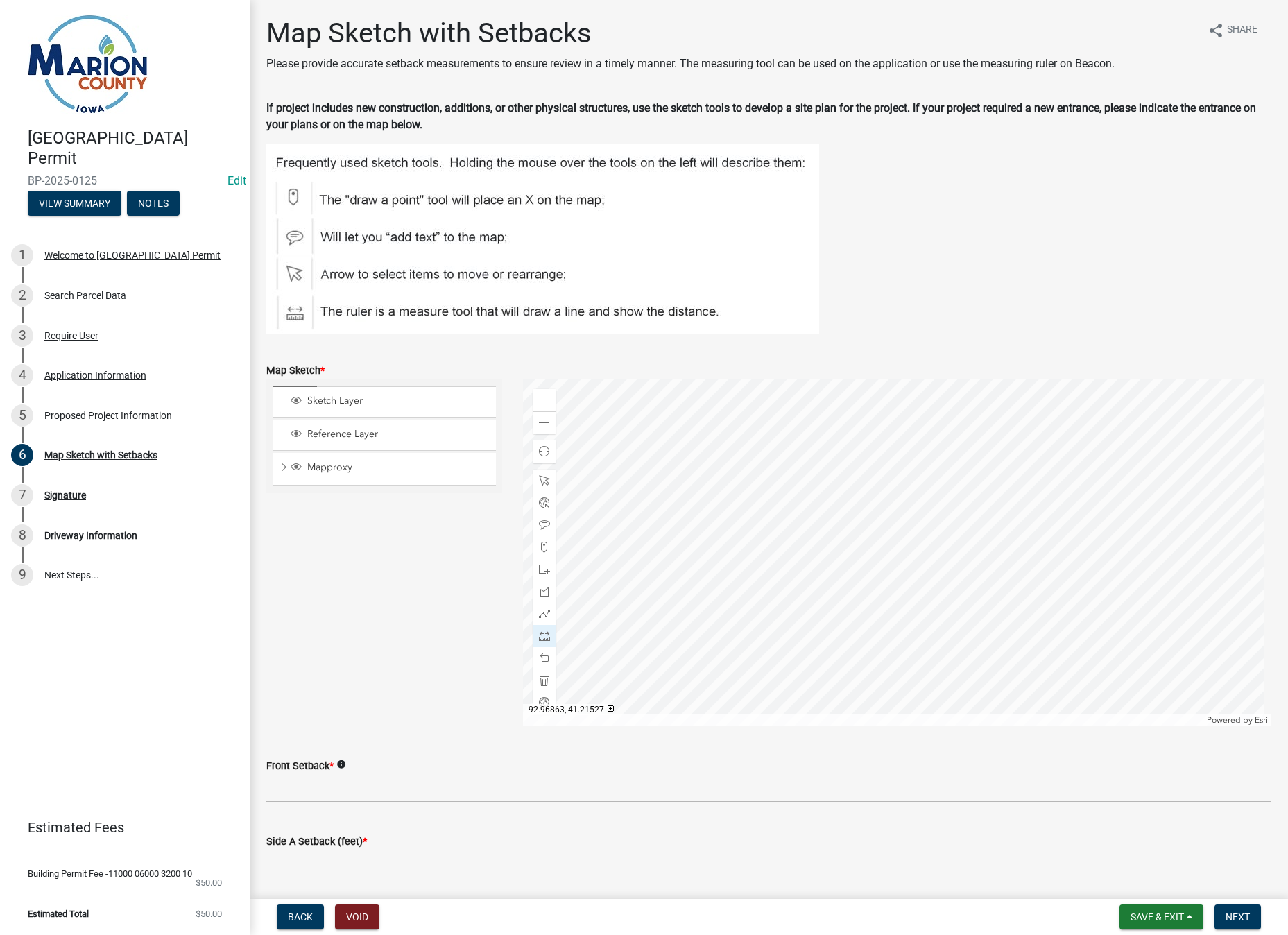
click at [863, 424] on div at bounding box center [897, 551] width 748 height 347
drag, startPoint x: 298, startPoint y: 863, endPoint x: 301, endPoint y: 871, distance: 8.5
click at [300, 863] on input "Side A Setback (feet) *" at bounding box center [769, 864] width 1005 height 28
type input "118"
click at [545, 430] on div "Zoom out" at bounding box center [545, 422] width 22 height 22
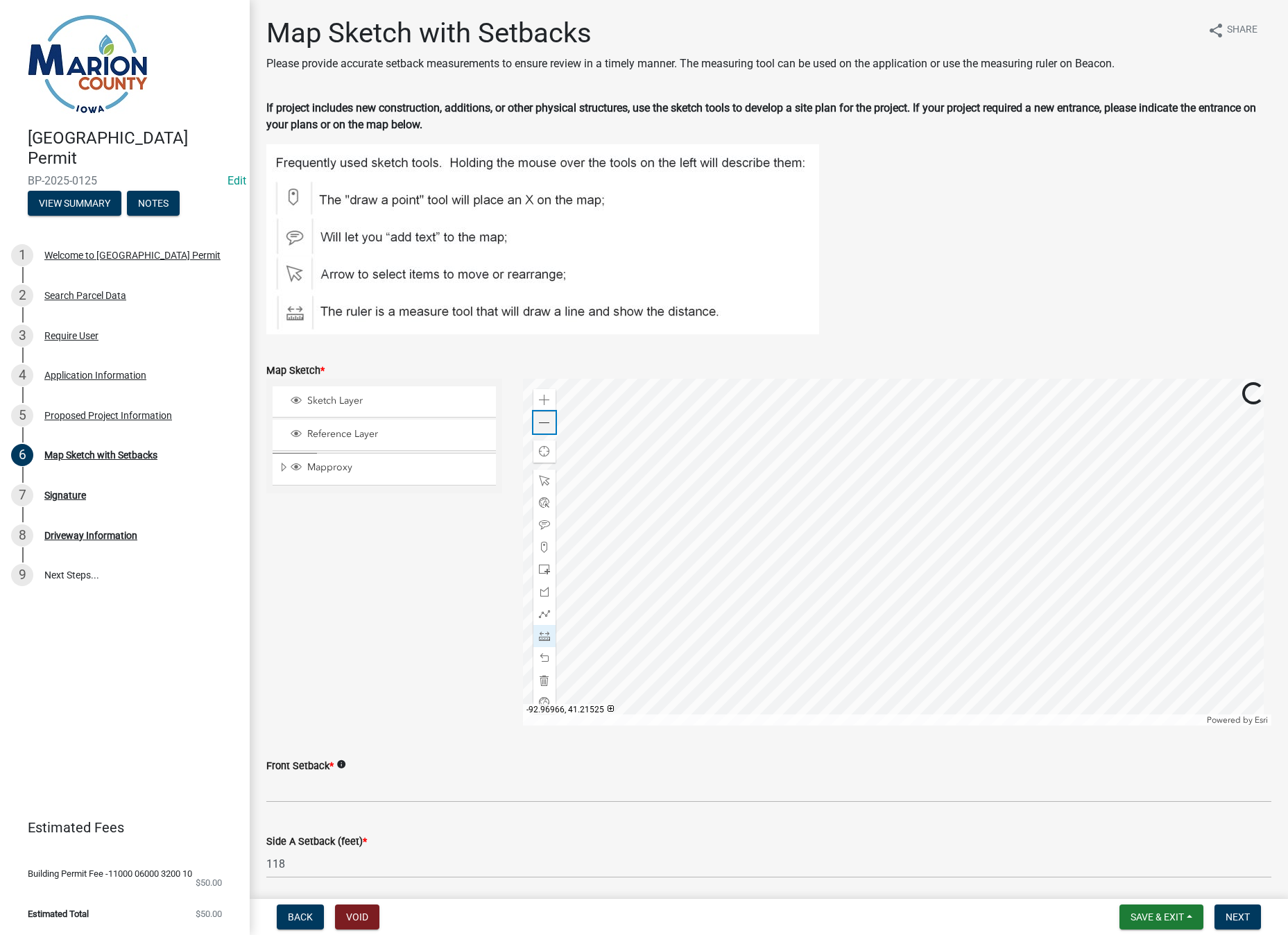
click at [543, 430] on div "Zoom out" at bounding box center [545, 422] width 22 height 22
click at [542, 641] on span at bounding box center [544, 636] width 11 height 11
click at [706, 555] on div at bounding box center [897, 551] width 748 height 347
click at [878, 559] on div at bounding box center [897, 551] width 748 height 347
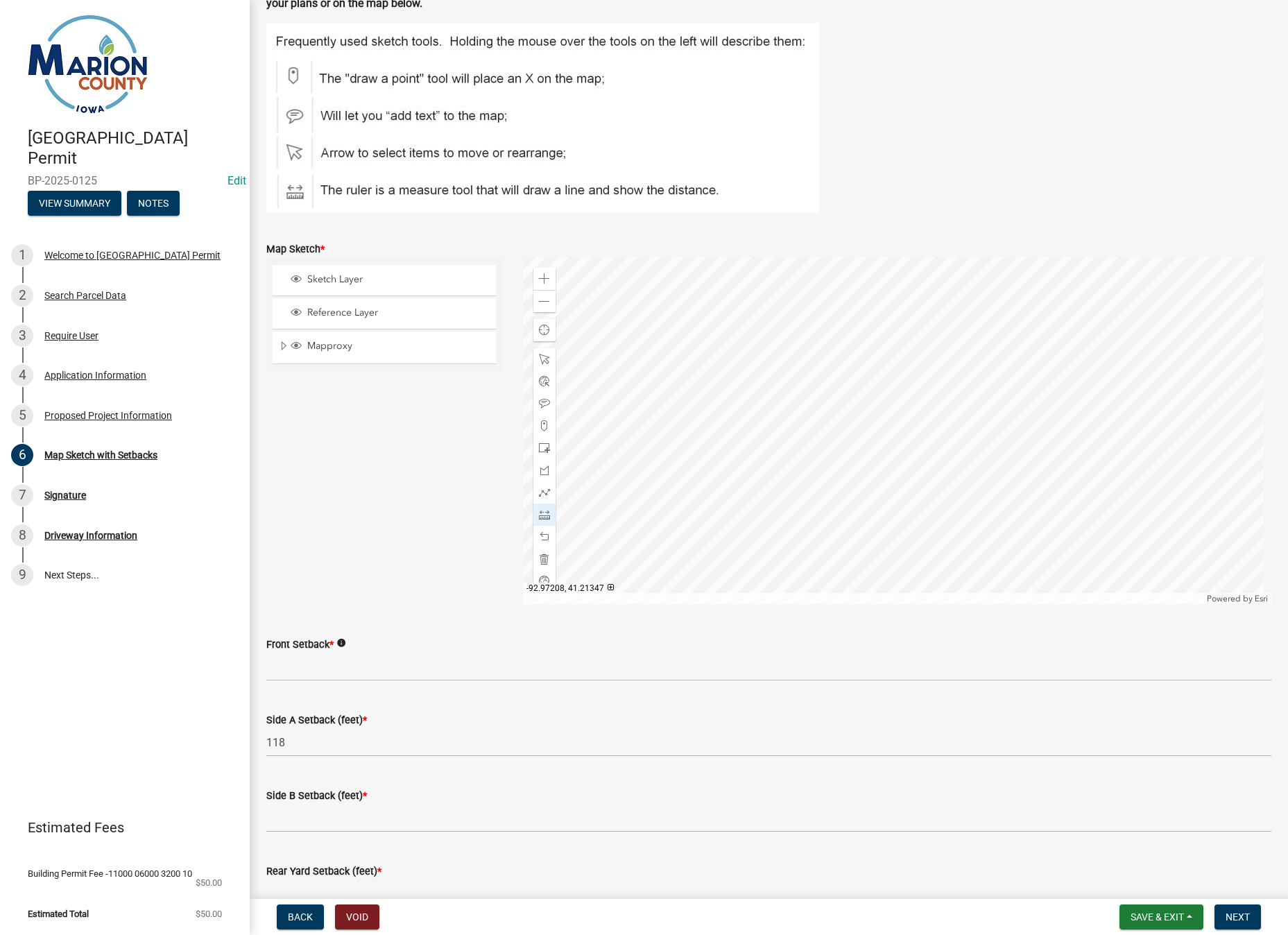
scroll to position [303, 0]
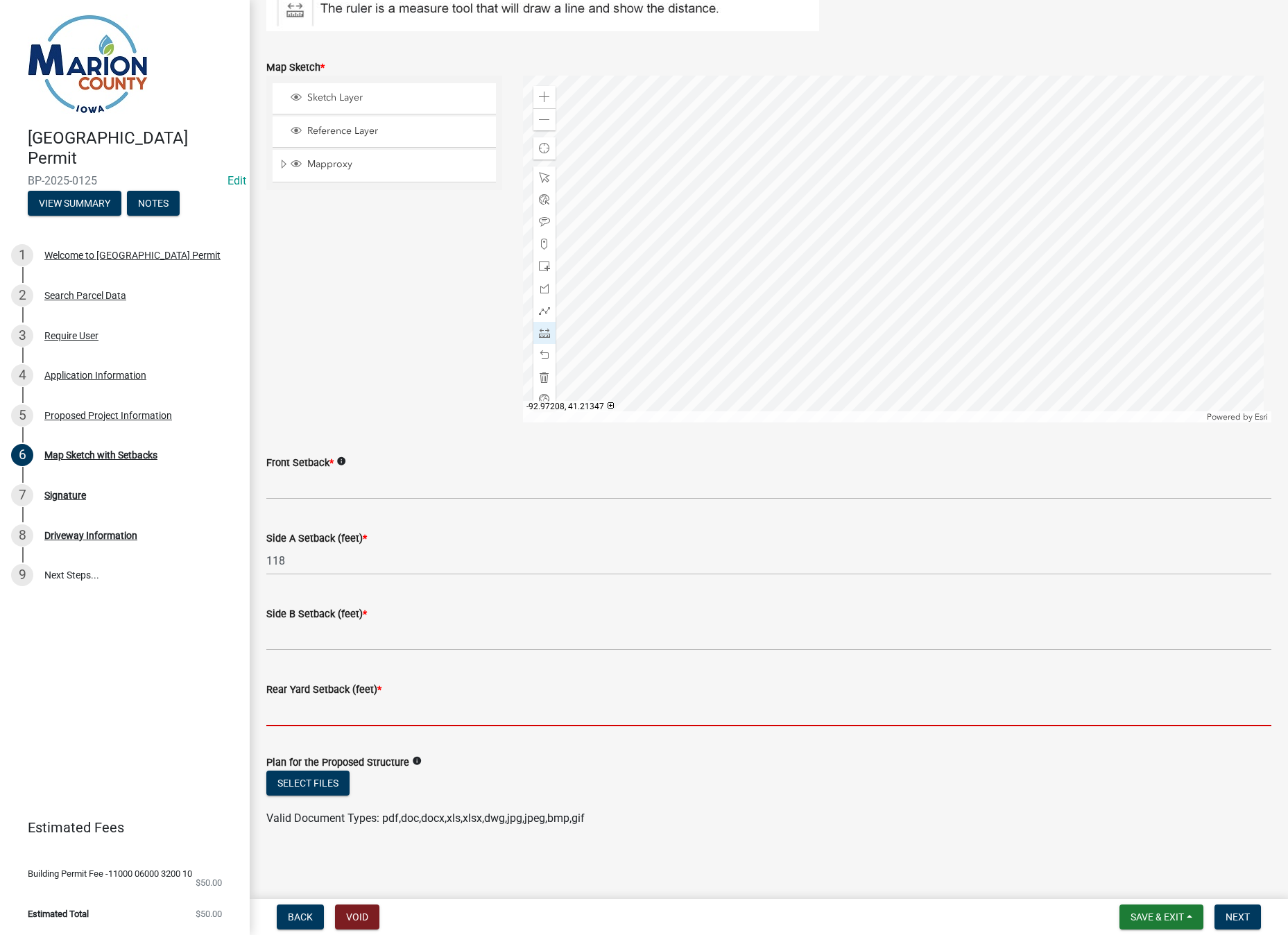
click at [355, 712] on input "Rear Yard Setback (feet) *" at bounding box center [769, 712] width 1005 height 28
type input "626"
click at [541, 177] on span at bounding box center [544, 177] width 11 height 11
click at [924, 165] on div at bounding box center [897, 249] width 748 height 347
click at [897, 260] on div at bounding box center [897, 249] width 748 height 347
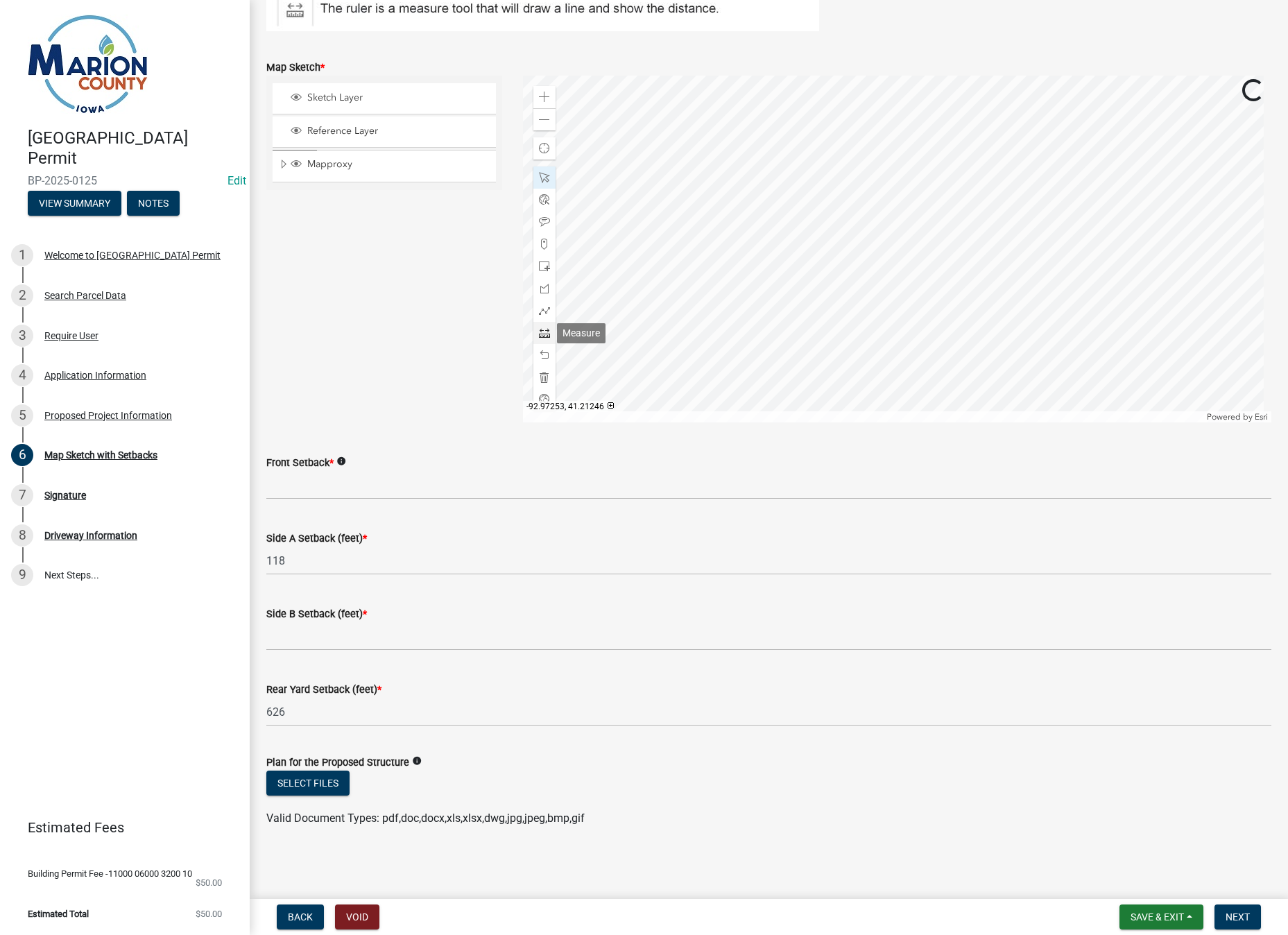
click at [536, 328] on div at bounding box center [545, 333] width 22 height 22
click at [828, 108] on div at bounding box center [897, 249] width 748 height 347
click at [814, 408] on div at bounding box center [897, 249] width 748 height 347
click at [315, 629] on input "Side B Setback (feet) *" at bounding box center [769, 636] width 1005 height 28
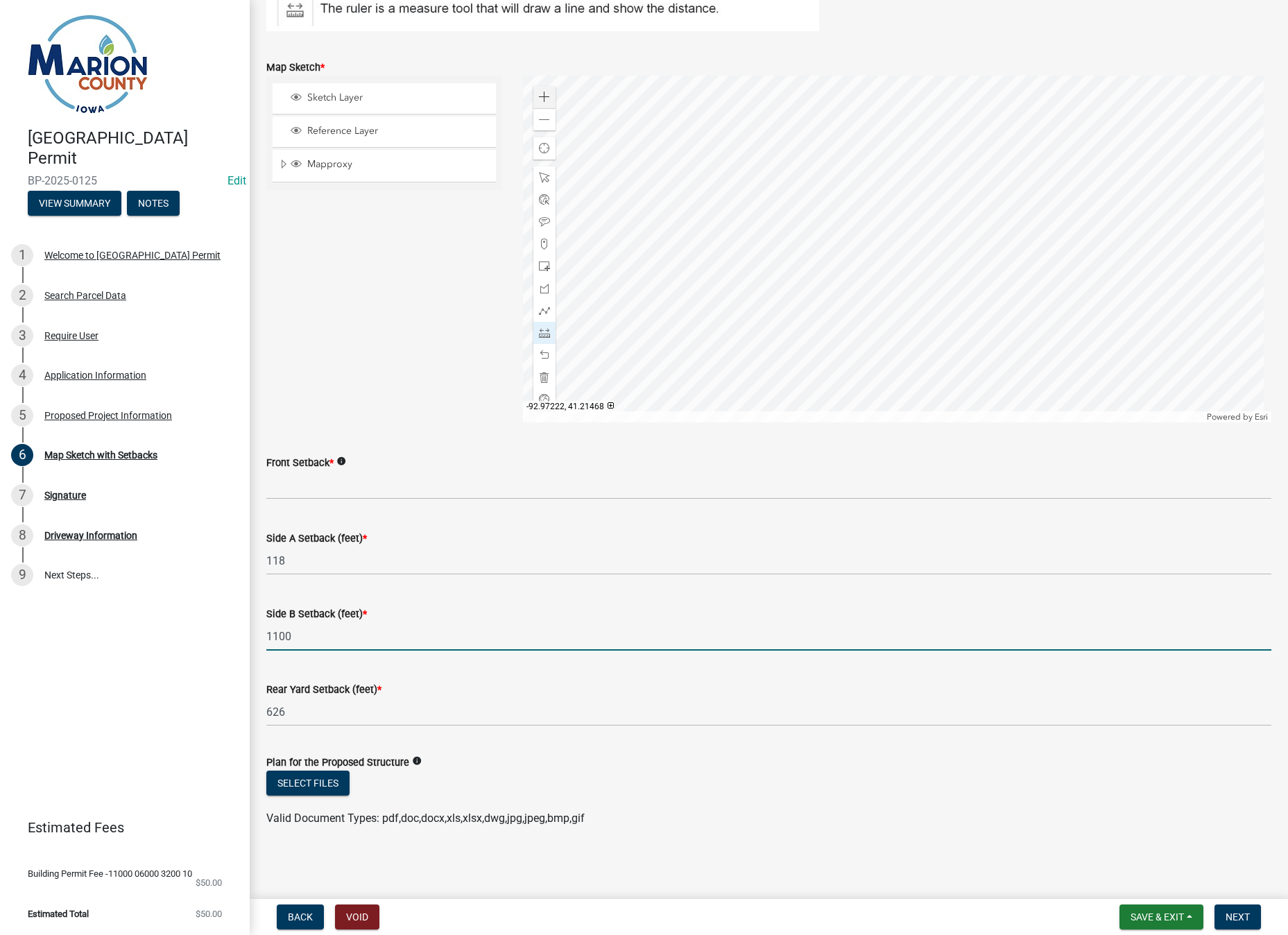
type input "1100"
click at [540, 94] on span at bounding box center [544, 96] width 11 height 11
click at [549, 128] on div "Zoom out" at bounding box center [545, 119] width 22 height 22
click at [550, 131] on div at bounding box center [897, 249] width 748 height 347
click at [542, 119] on span at bounding box center [544, 119] width 11 height 11
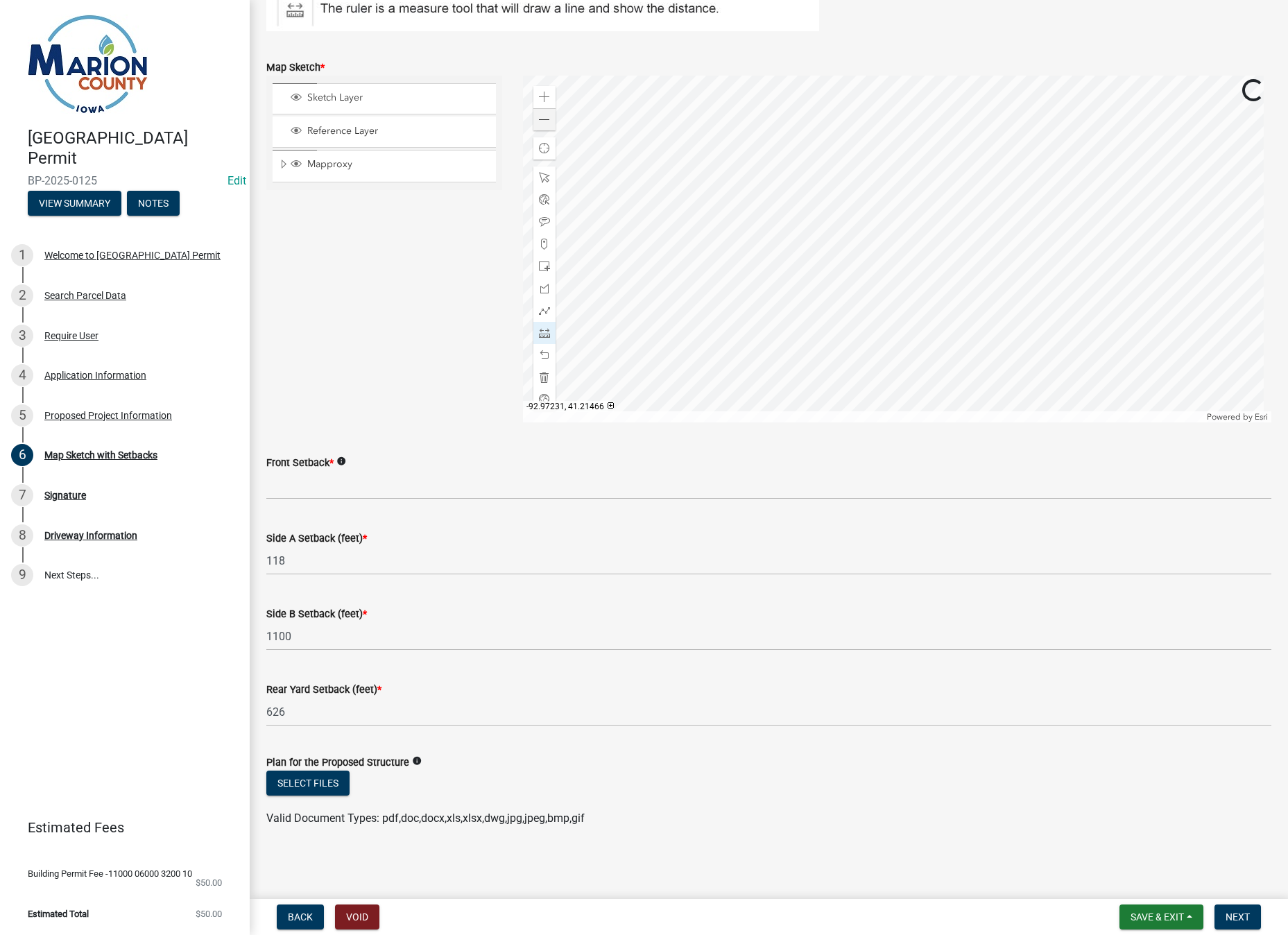
click at [718, 180] on div at bounding box center [897, 249] width 748 height 347
click at [866, 174] on div at bounding box center [897, 249] width 748 height 347
click at [1005, 168] on div at bounding box center [897, 249] width 748 height 347
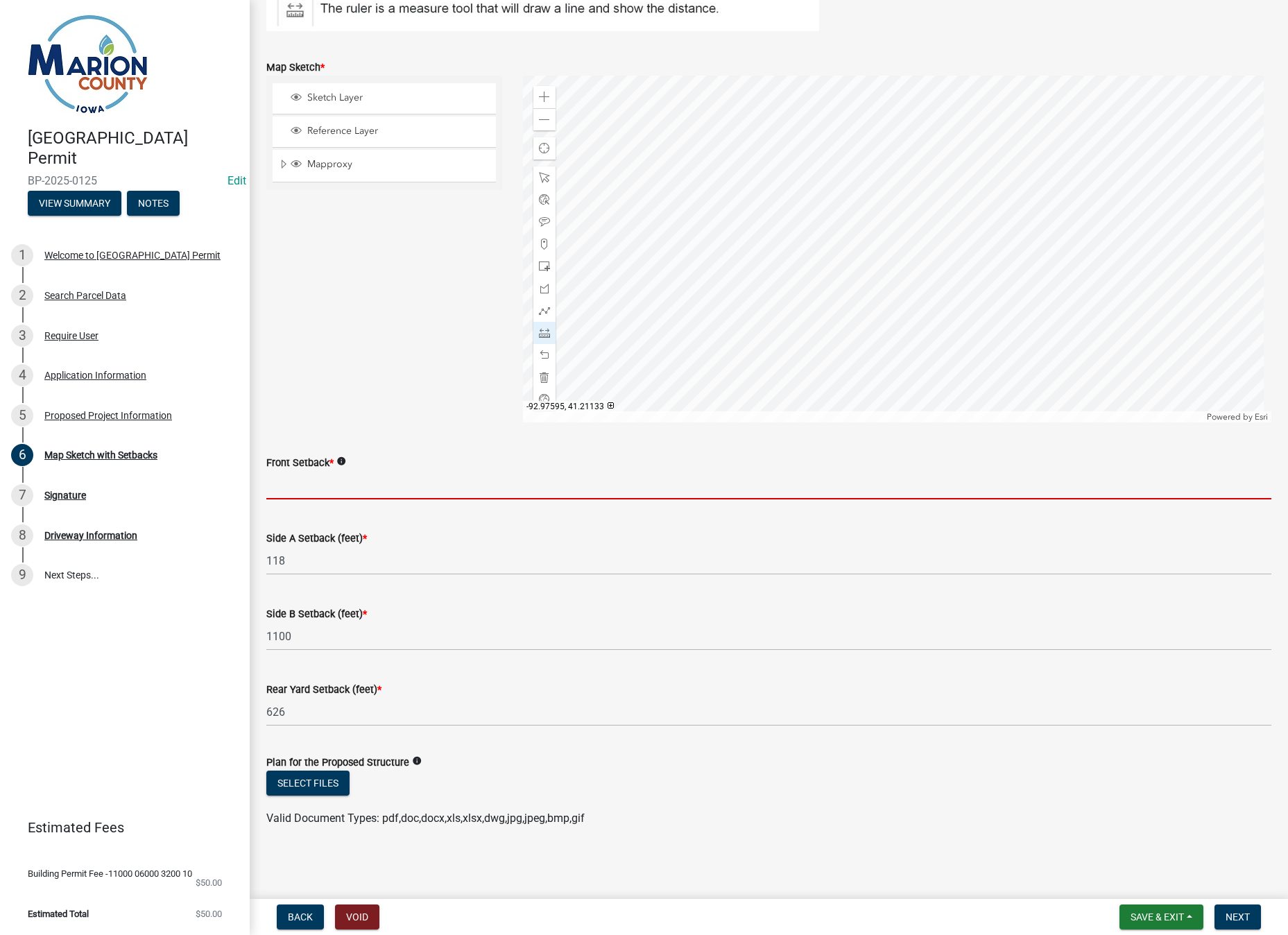
click at [327, 484] on input "Front Setback *" at bounding box center [769, 485] width 1005 height 28
type input "1018"
click at [1187, 915] on button "Save & Exit" at bounding box center [1160, 917] width 84 height 25
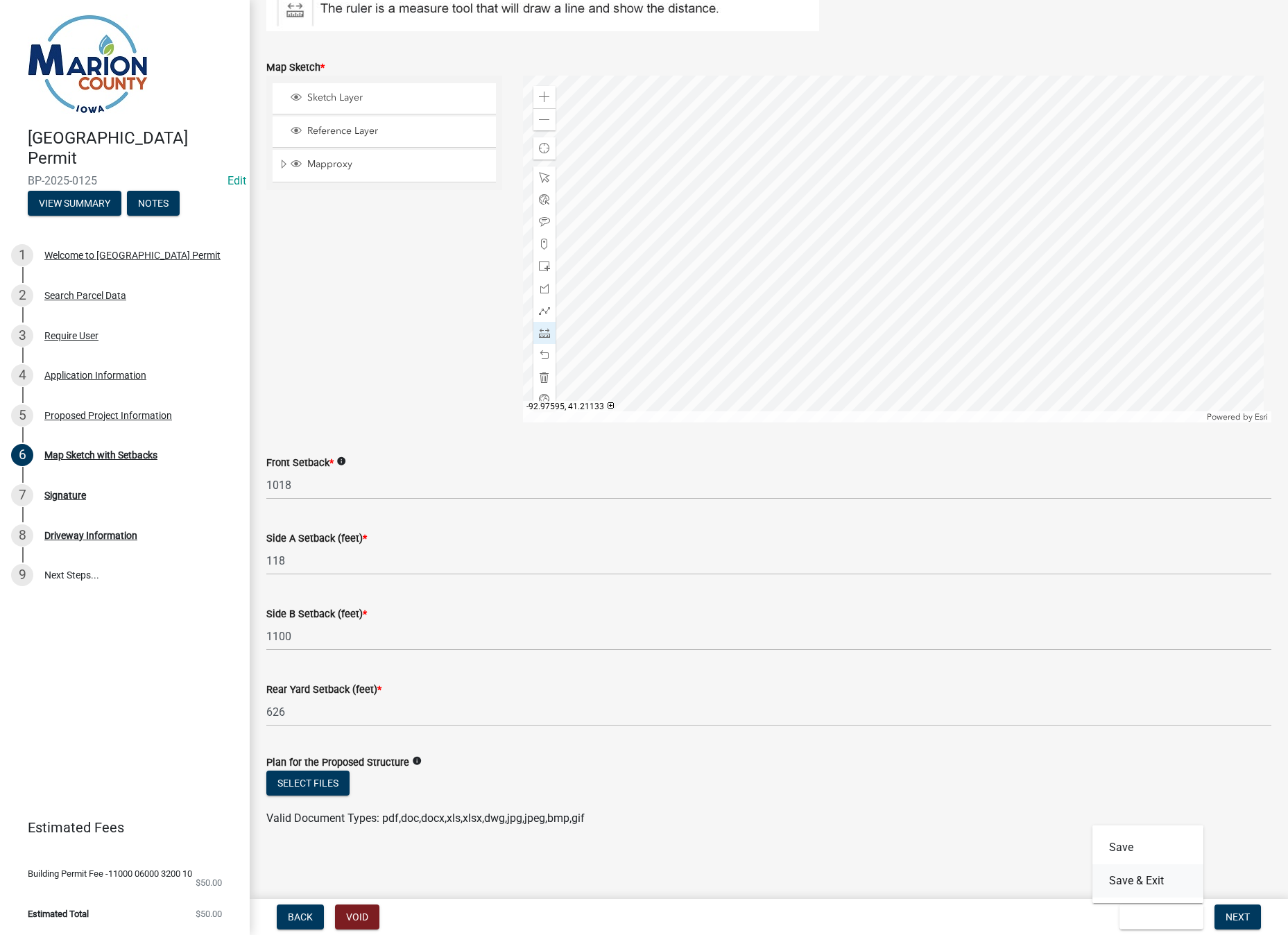
click at [1163, 882] on button "Save & Exit" at bounding box center [1148, 881] width 111 height 33
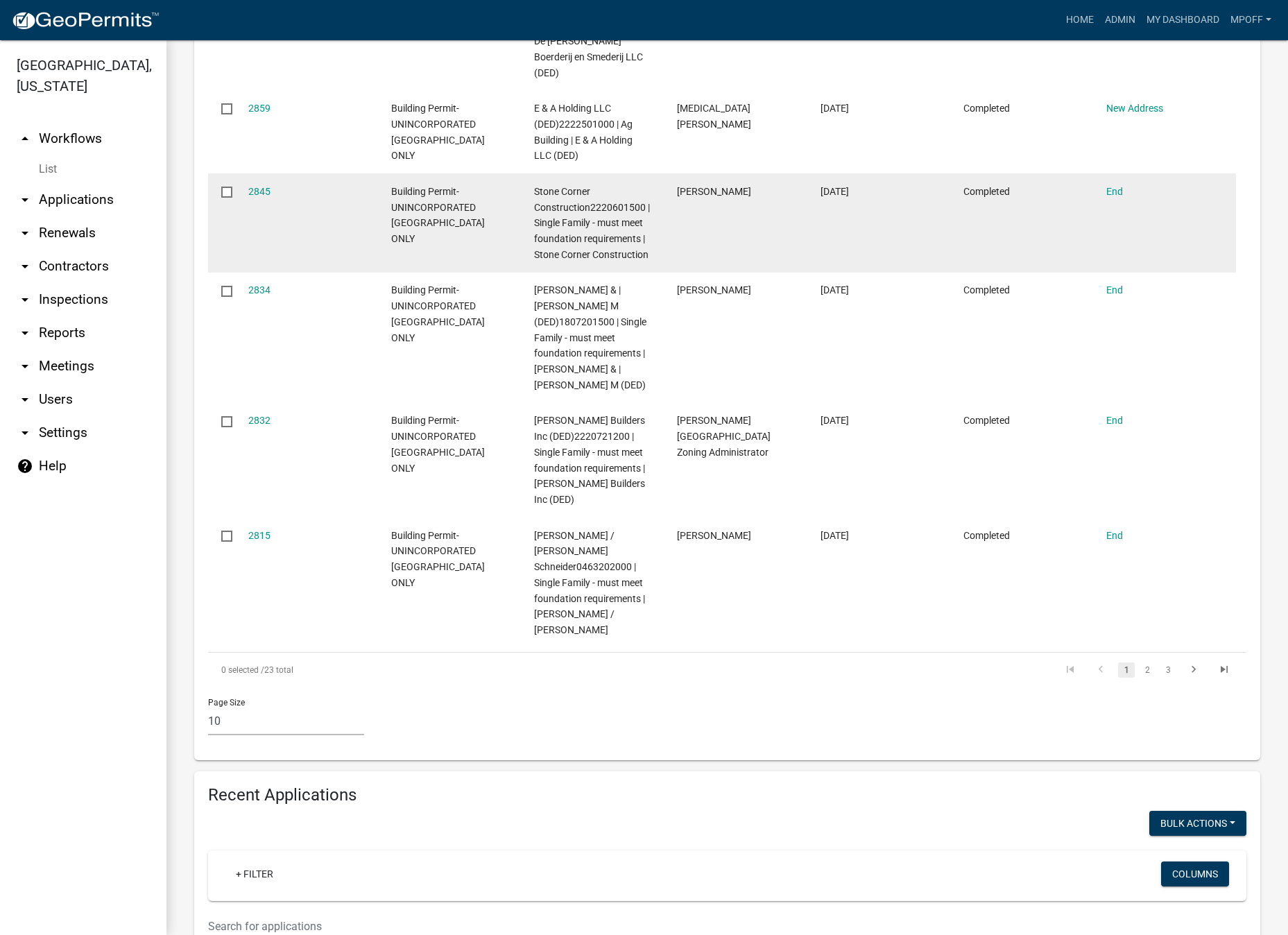
scroll to position [1457, 0]
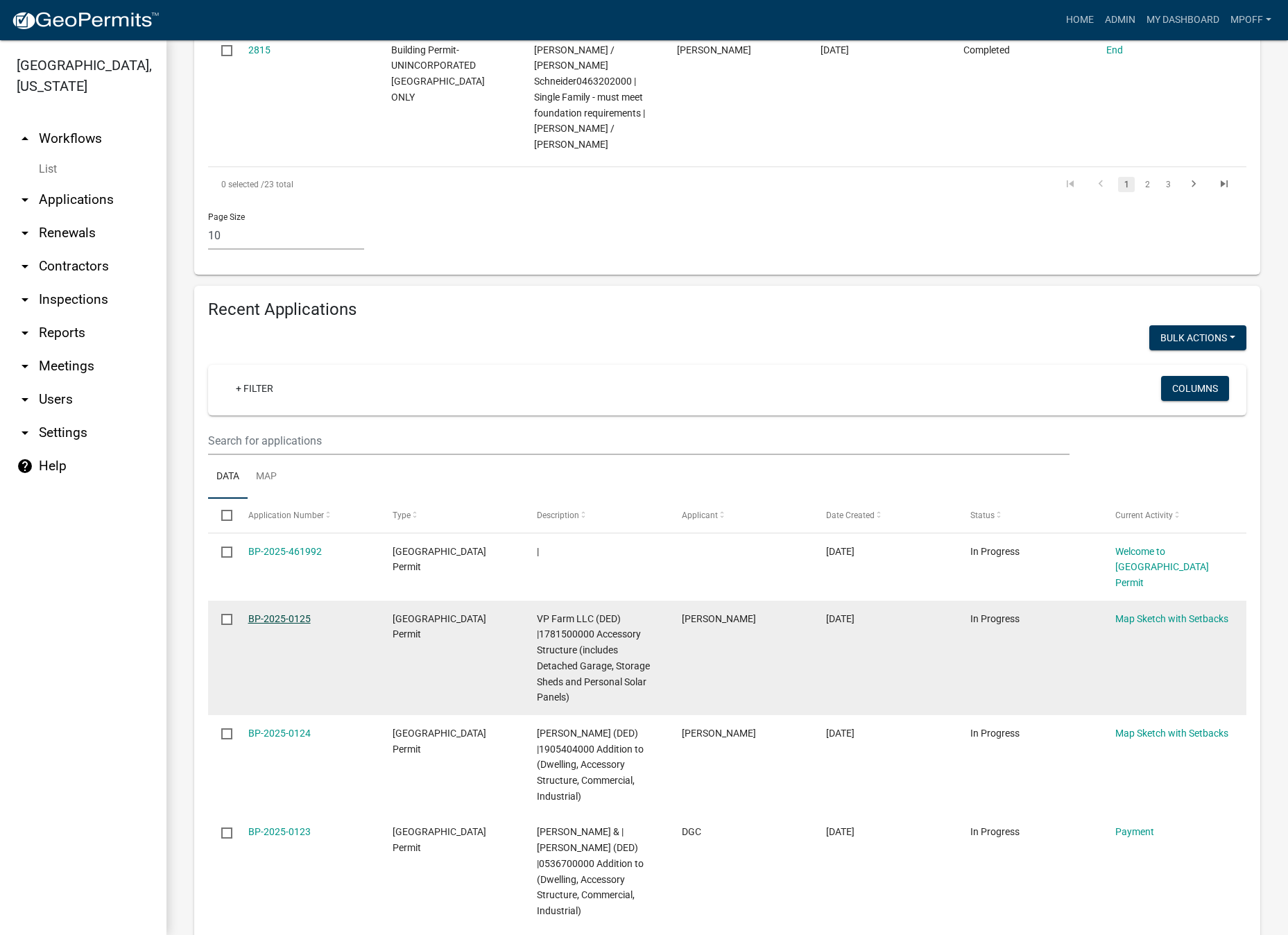
click at [280, 613] on link "BP-2025-0125" at bounding box center [280, 618] width 62 height 11
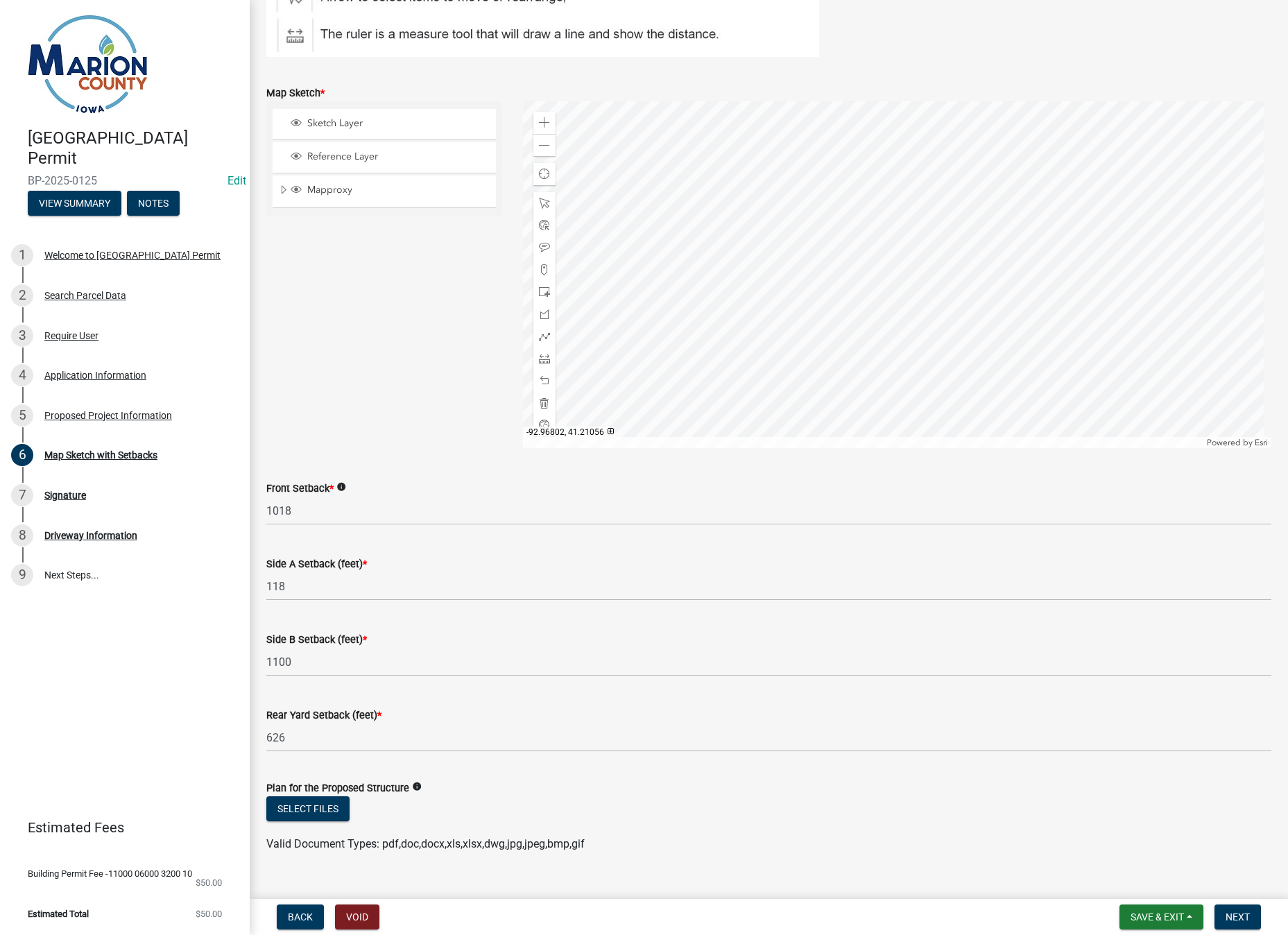
scroll to position [303, 0]
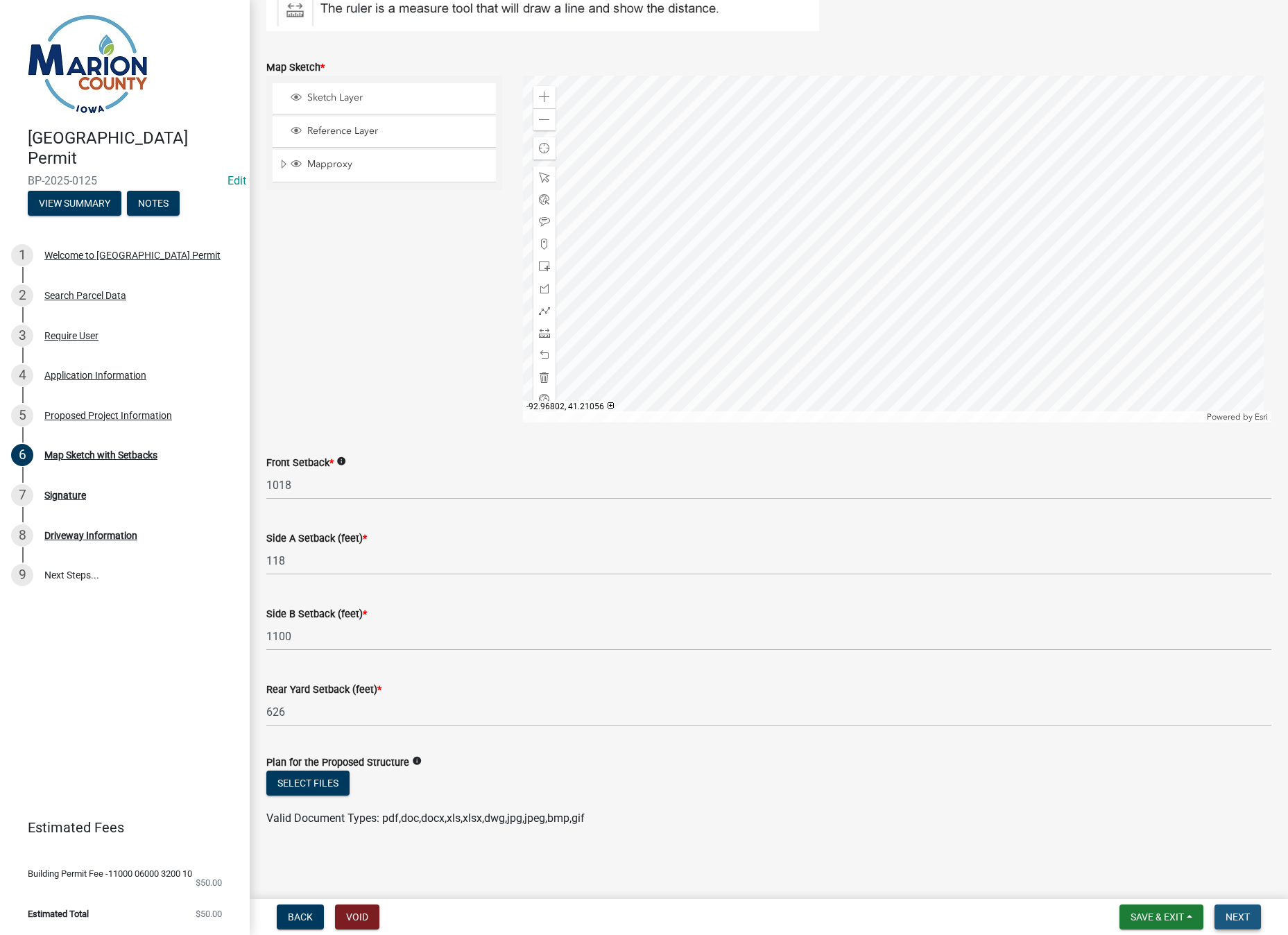
click at [1248, 915] on span "Next" at bounding box center [1237, 916] width 24 height 11
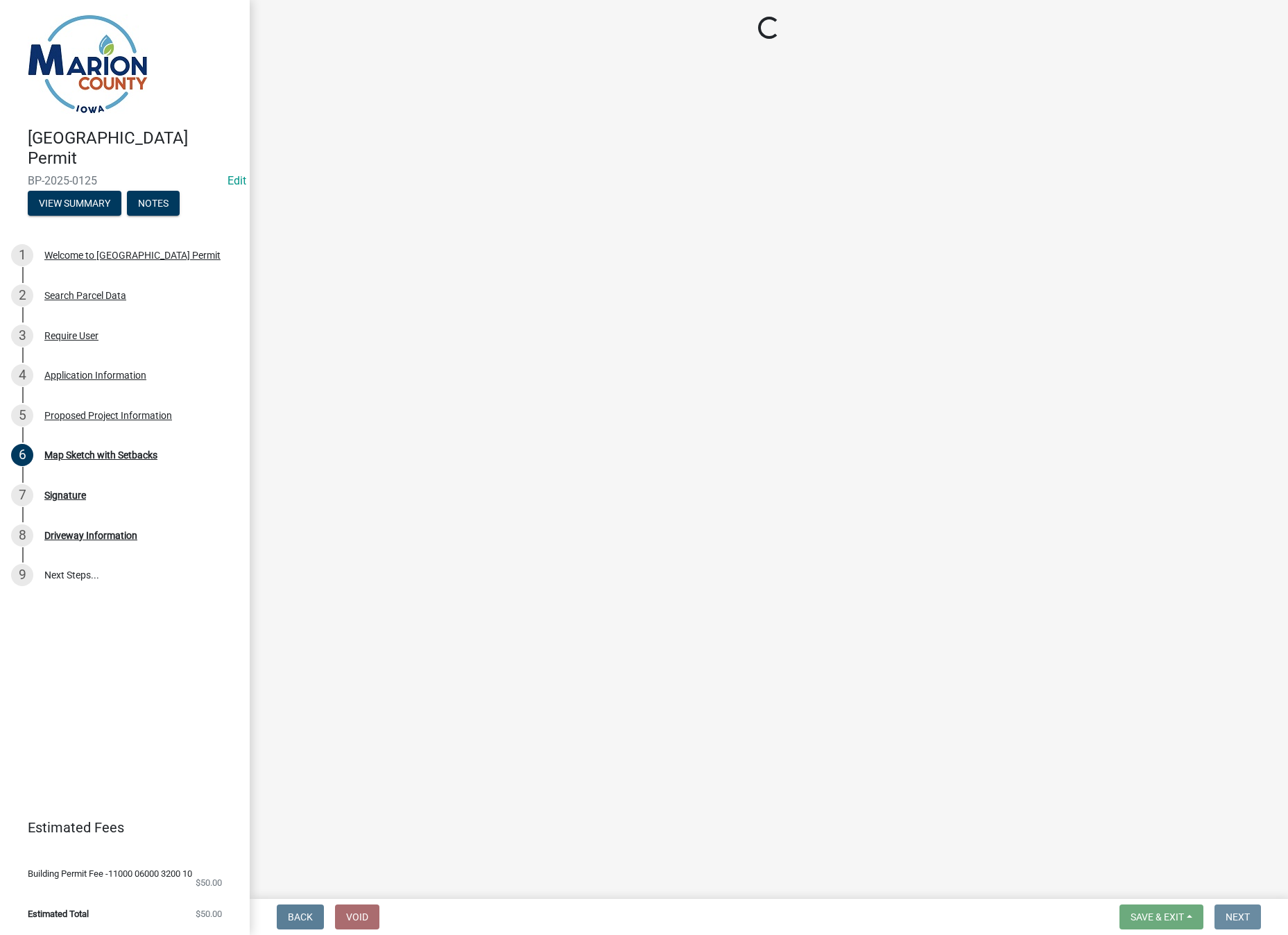
scroll to position [0, 0]
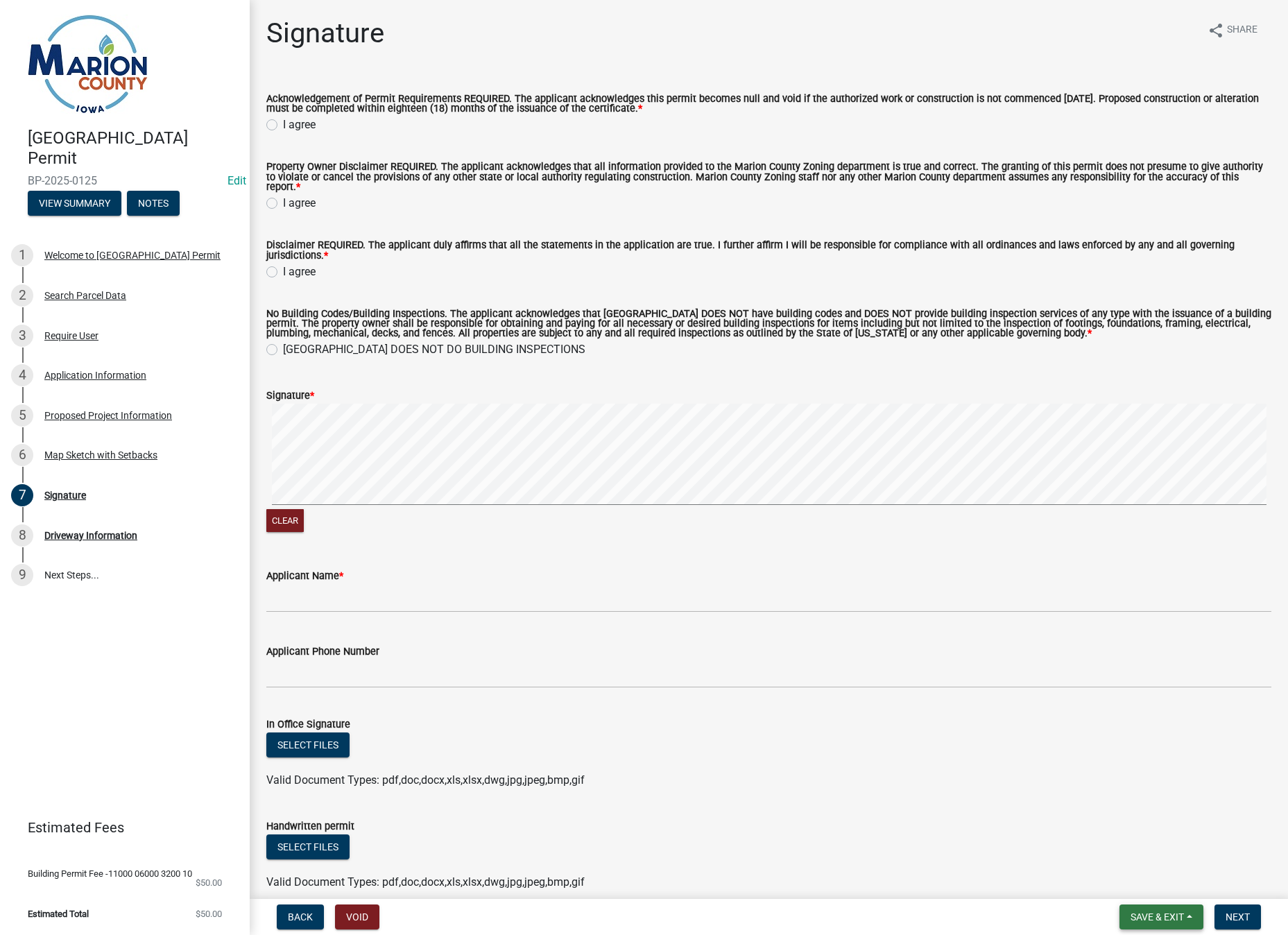
click at [1174, 916] on span "Save & Exit" at bounding box center [1157, 916] width 53 height 11
click at [1145, 879] on button "Save & Exit" at bounding box center [1148, 881] width 111 height 33
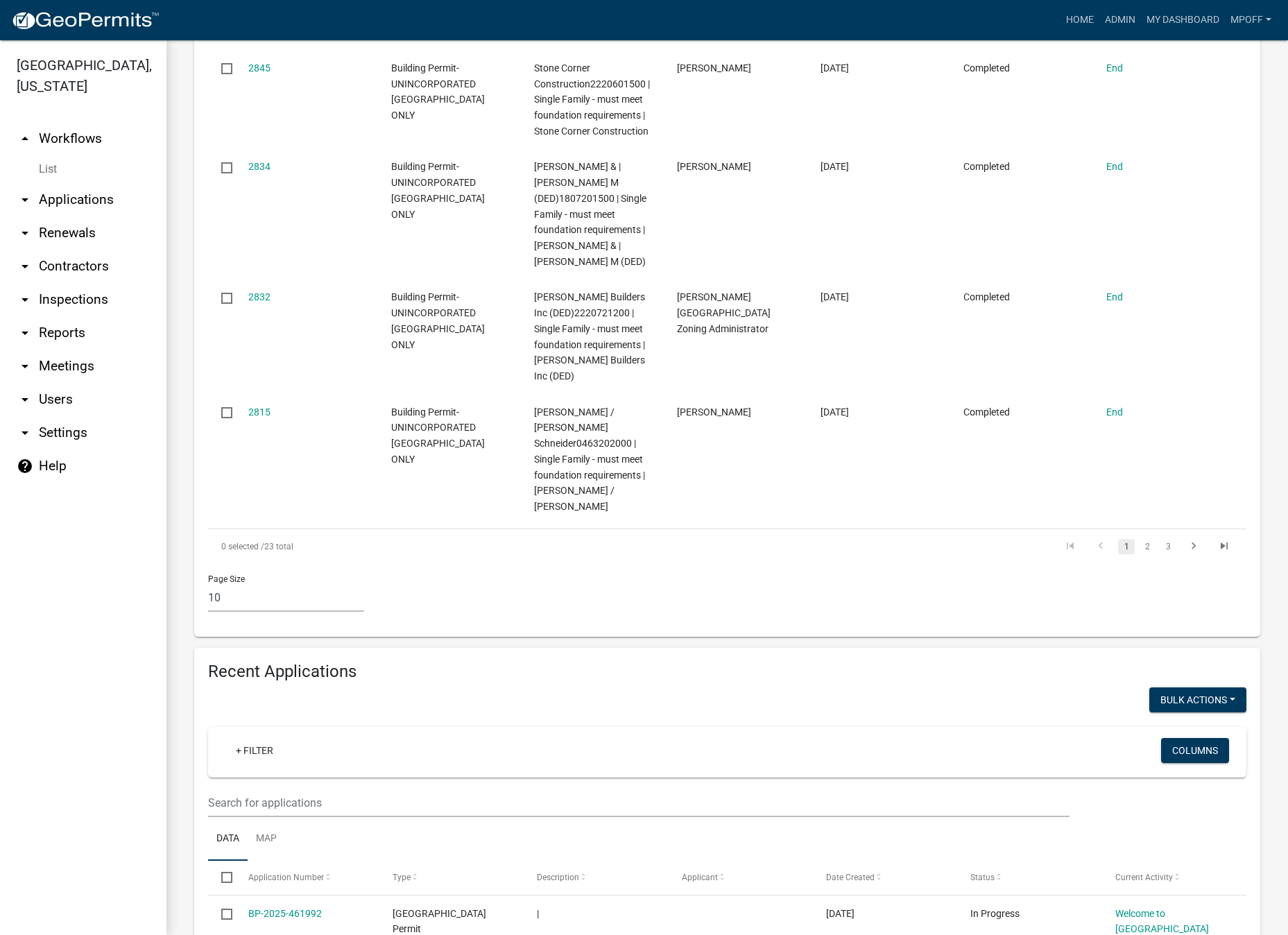
scroll to position [1318, 0]
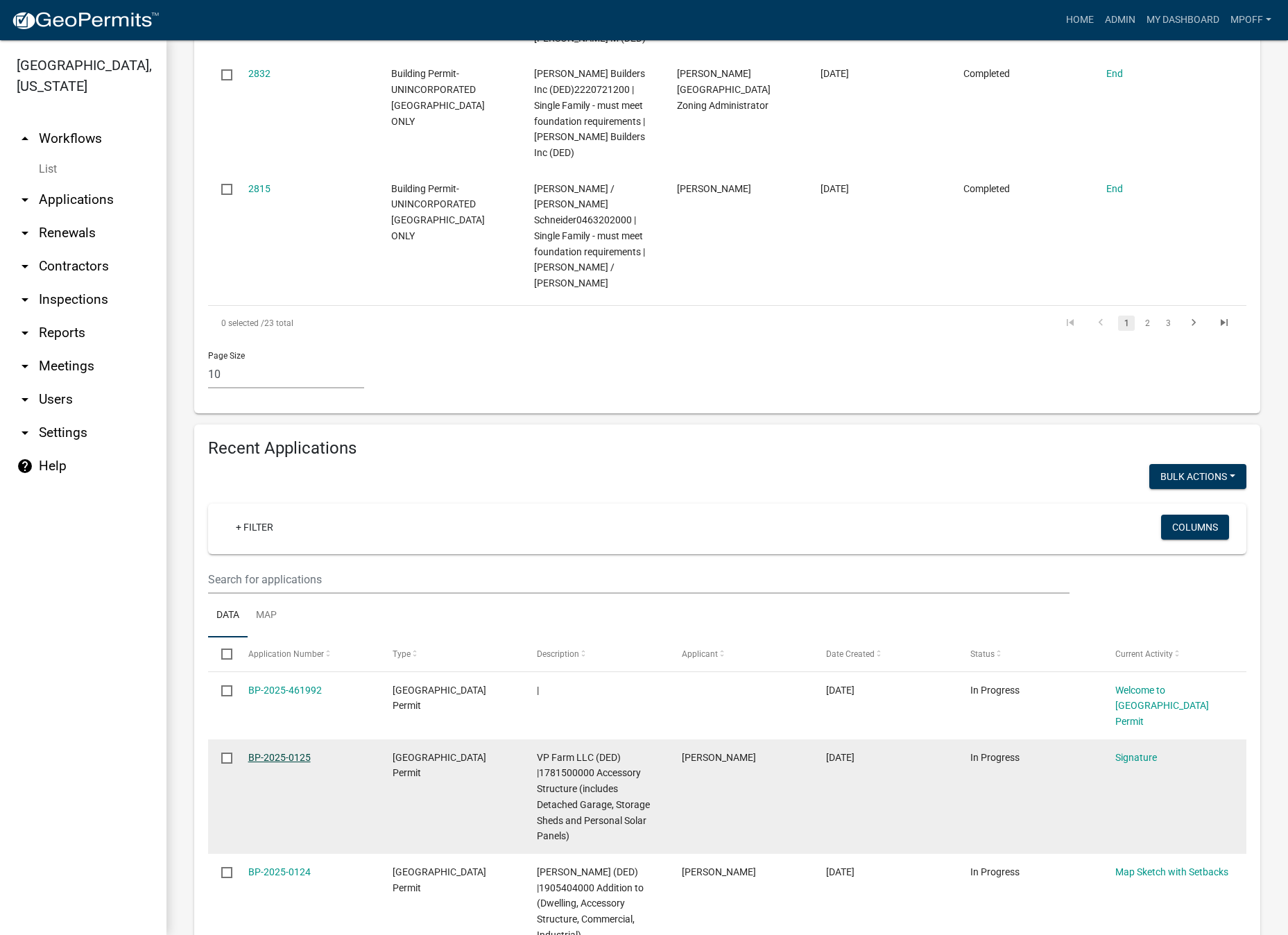
click at [294, 752] on link "BP-2025-0125" at bounding box center [280, 757] width 62 height 11
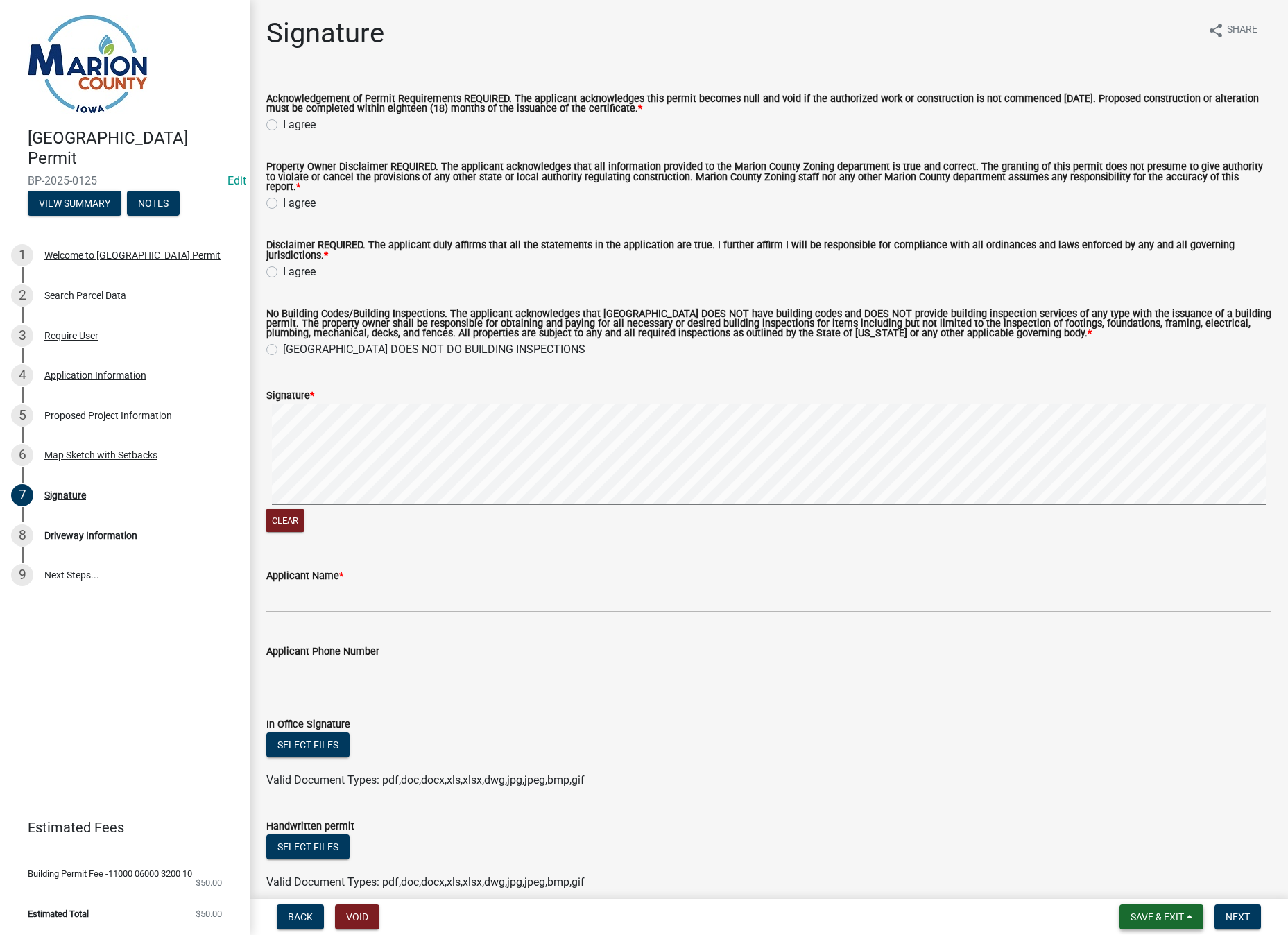
click at [1160, 913] on span "Save & Exit" at bounding box center [1157, 916] width 53 height 11
click at [1128, 882] on button "Save & Exit" at bounding box center [1148, 881] width 111 height 33
